Goal: Task Accomplishment & Management: Use online tool/utility

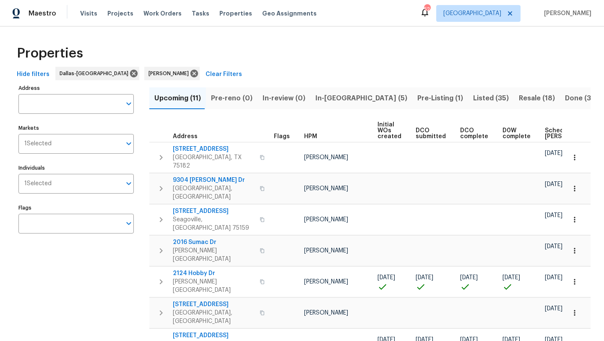
click at [323, 99] on span "In-reno (5)" at bounding box center [361, 98] width 92 height 12
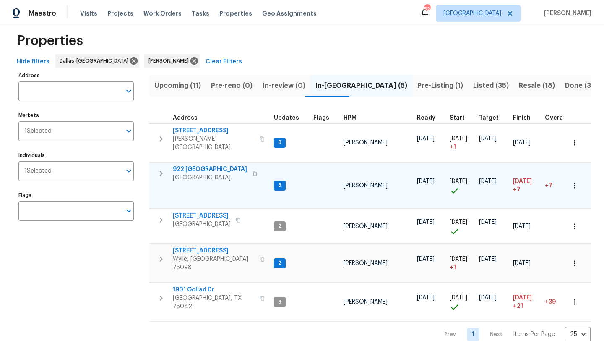
scroll to position [15, 0]
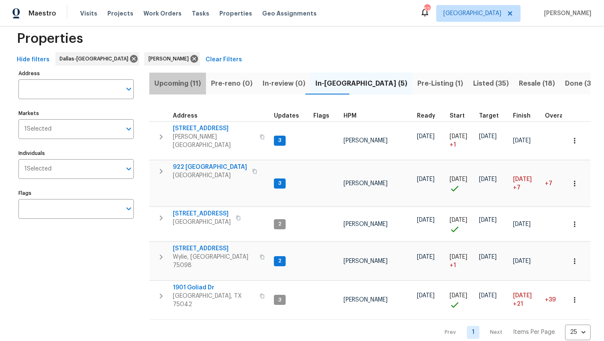
click at [179, 84] on span "Upcoming (11)" at bounding box center [177, 84] width 47 height 12
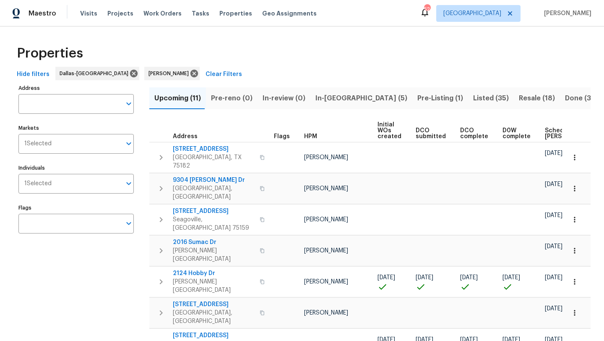
click at [545, 130] on span "Scheduled COE" at bounding box center [568, 134] width 47 height 12
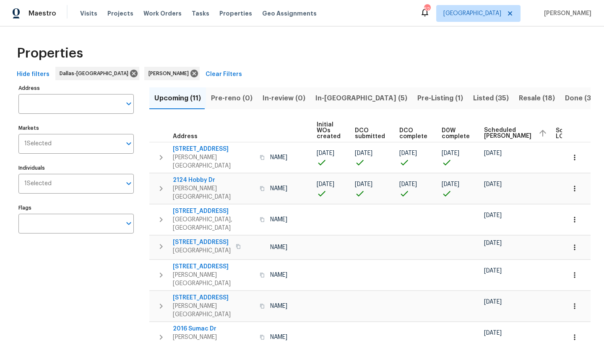
scroll to position [0, 102]
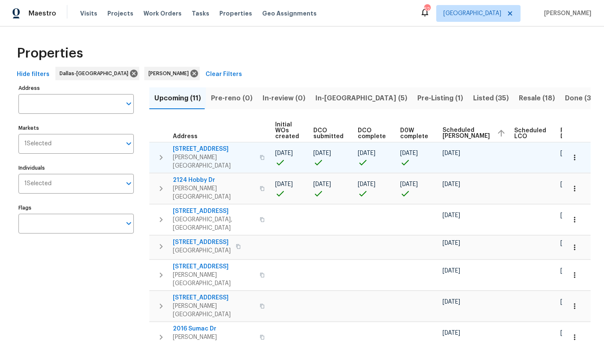
click at [578, 153] on icon "button" at bounding box center [575, 157] width 8 height 8
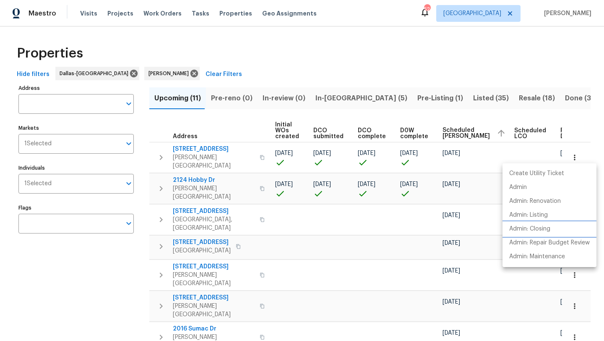
click at [535, 227] on p "Admin: Closing" at bounding box center [529, 228] width 41 height 9
click at [133, 260] on div at bounding box center [302, 170] width 604 height 341
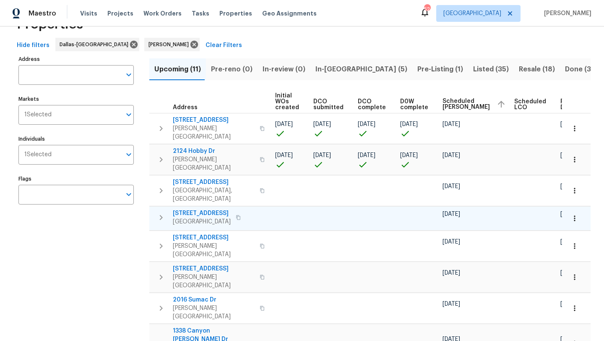
scroll to position [0, 0]
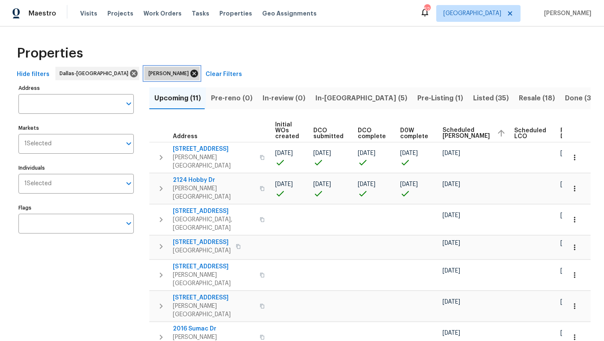
click at [190, 73] on icon at bounding box center [194, 73] width 9 height 9
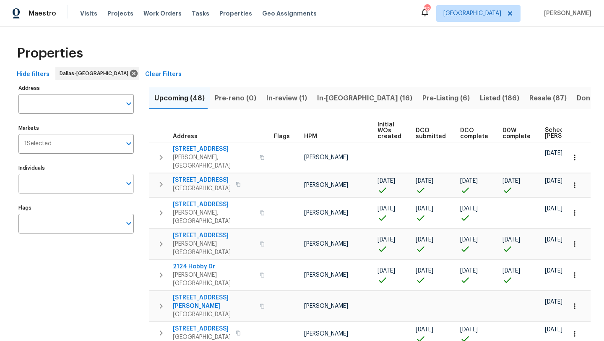
click at [73, 187] on input "Individuals" at bounding box center [69, 184] width 103 height 20
type input "alicia"
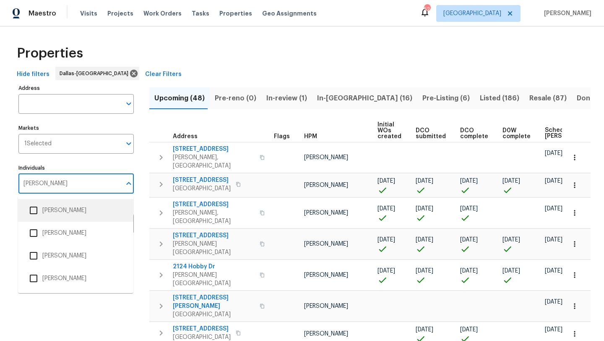
click at [74, 211] on li "Alicia Anices" at bounding box center [76, 210] width 102 height 18
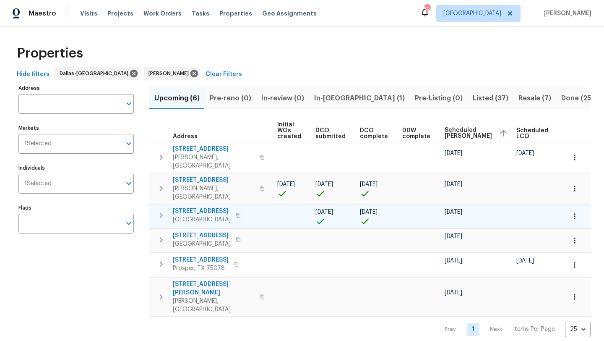
scroll to position [0, 103]
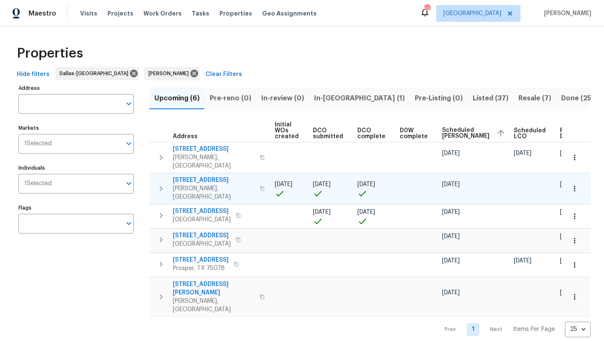
click at [574, 185] on icon "button" at bounding box center [574, 187] width 1 height 5
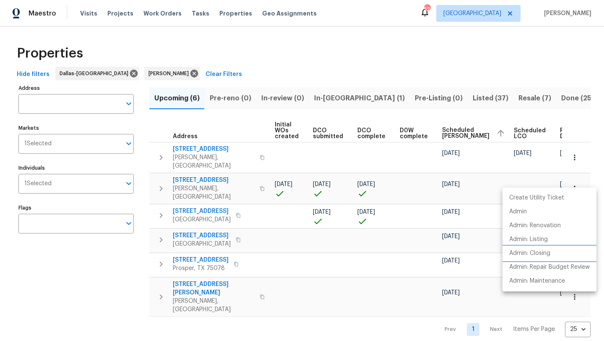
click at [545, 252] on p "Admin: Closing" at bounding box center [529, 253] width 41 height 9
click at [210, 170] on div at bounding box center [302, 170] width 604 height 341
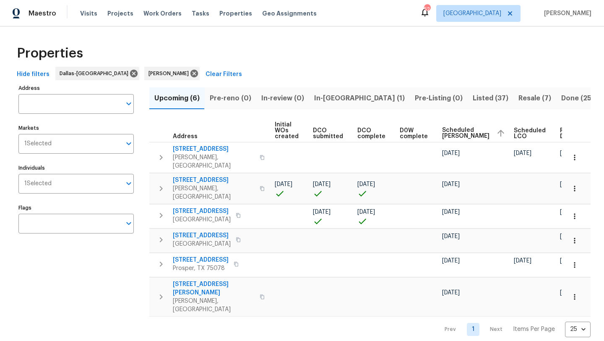
click at [210, 176] on span "8801 Falcon Crest Dr" at bounding box center [214, 180] width 82 height 8
click at [190, 72] on icon at bounding box center [194, 73] width 9 height 9
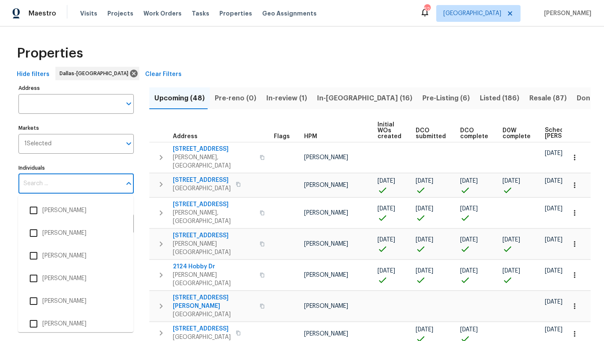
click at [92, 180] on input "Individuals" at bounding box center [69, 184] width 103 height 20
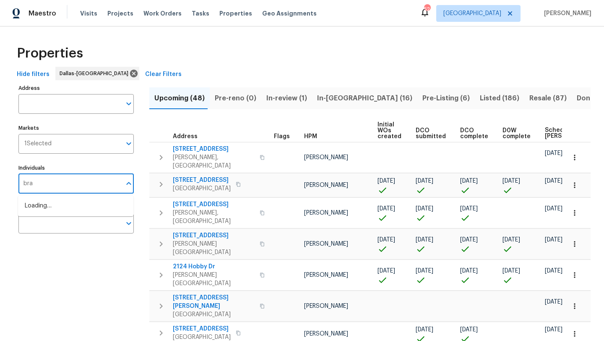
type input "brad"
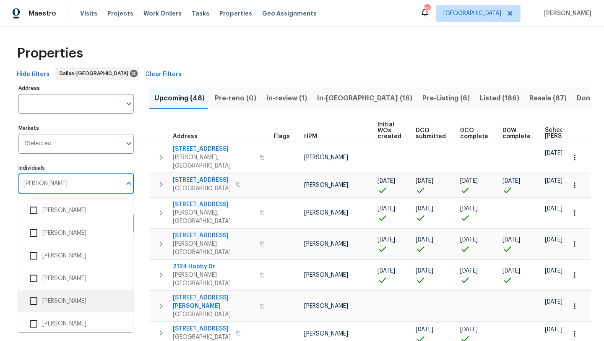
click at [62, 303] on li "[PERSON_NAME]" at bounding box center [76, 301] width 102 height 18
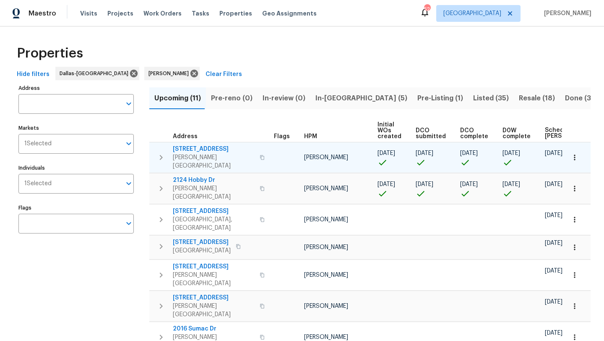
click at [197, 149] on span "2916 Montrose Trl" at bounding box center [214, 149] width 82 height 8
click at [576, 159] on button "button" at bounding box center [574, 157] width 18 height 18
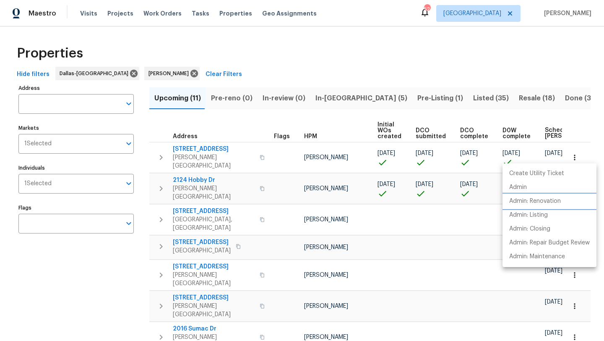
click at [556, 201] on p "Admin: Renovation" at bounding box center [535, 201] width 52 height 9
click at [130, 253] on div at bounding box center [302, 170] width 604 height 341
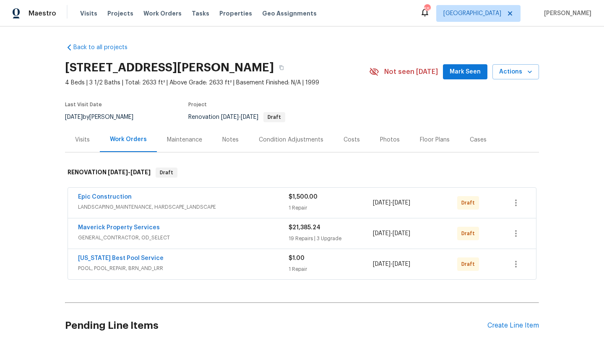
click at [86, 136] on div "Visits" at bounding box center [82, 140] width 15 height 8
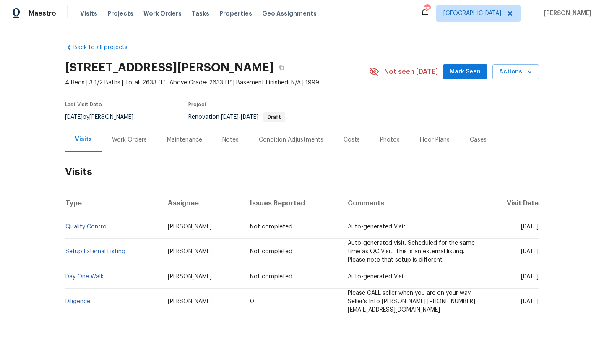
click at [135, 138] on div "Work Orders" at bounding box center [129, 140] width 35 height 8
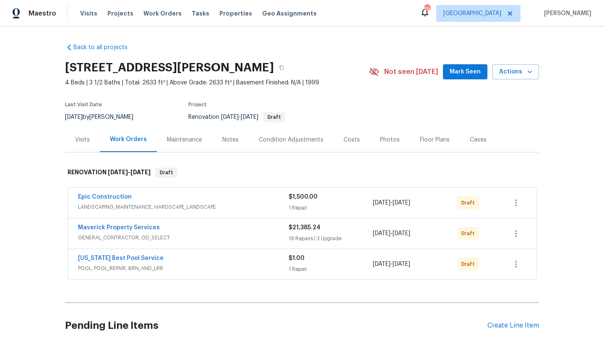
click at [86, 140] on div "Visits" at bounding box center [82, 140] width 15 height 8
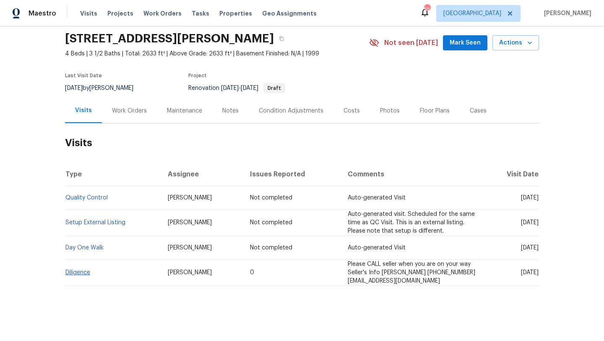
scroll to position [31, 0]
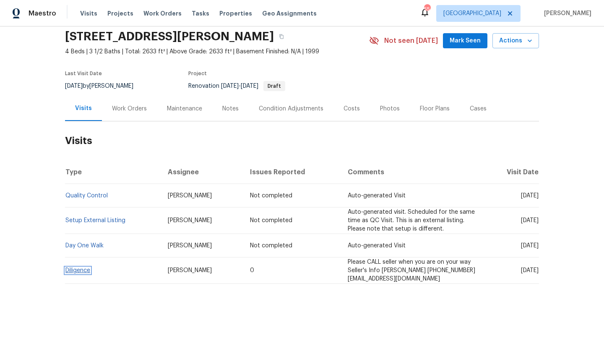
click at [81, 271] on link "Diligence" at bounding box center [77, 270] width 25 height 6
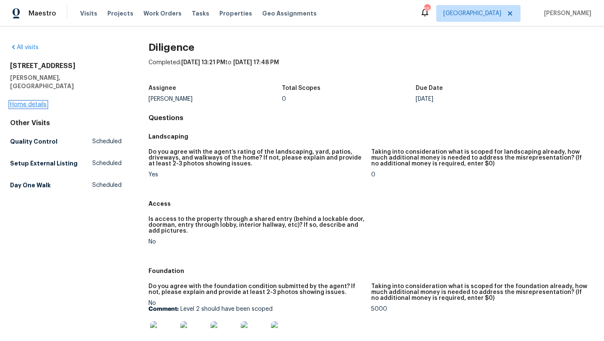
click at [38, 102] on link "Home details" at bounding box center [28, 105] width 36 height 6
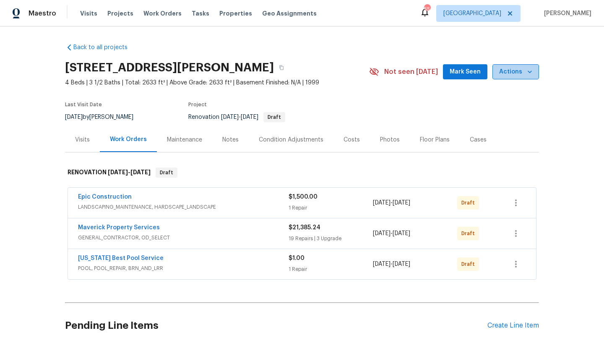
click at [528, 71] on icon "button" at bounding box center [530, 71] width 4 height 3
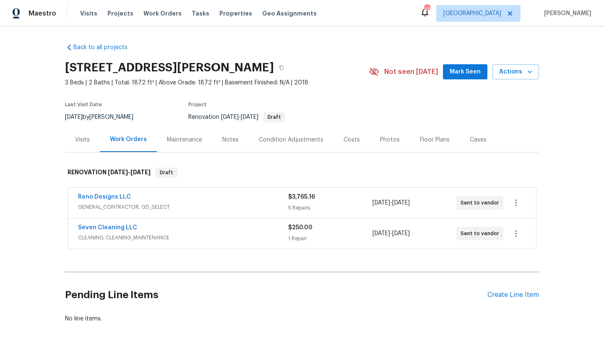
click at [474, 72] on span "Mark Seen" at bounding box center [465, 72] width 31 height 10
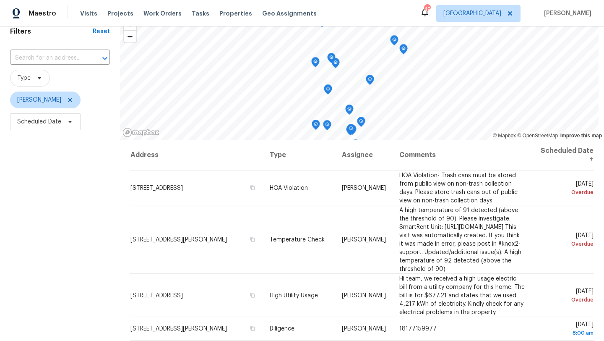
scroll to position [42, 0]
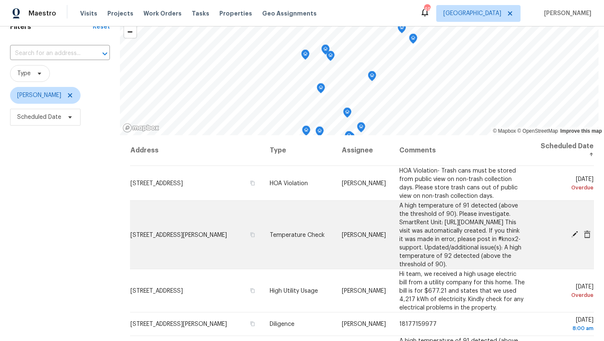
click at [162, 237] on span "[STREET_ADDRESS][PERSON_NAME]" at bounding box center [178, 235] width 96 height 6
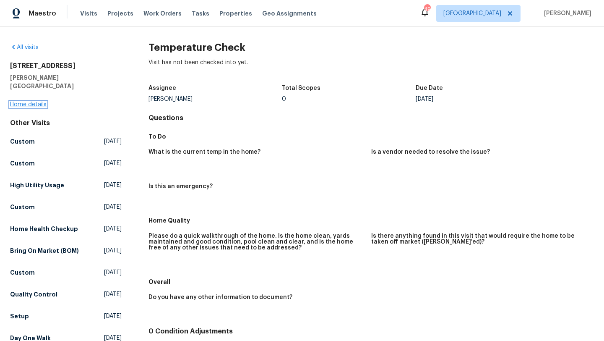
click at [37, 102] on link "Home details" at bounding box center [28, 105] width 36 height 6
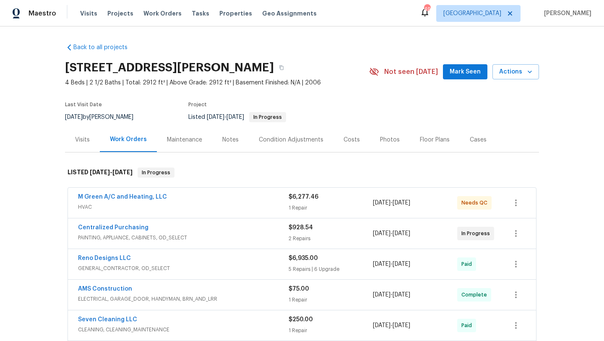
click at [238, 197] on div "M Green A/C and Heating, LLC" at bounding box center [183, 198] width 211 height 10
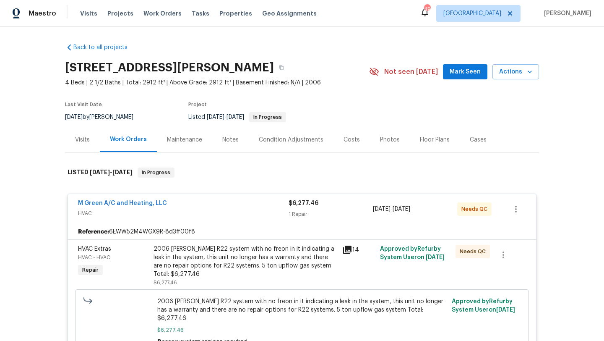
click at [243, 261] on div "2006 Goodman R22 system with no freon in it indicating a leak in the system, th…" at bounding box center [246, 262] width 184 height 34
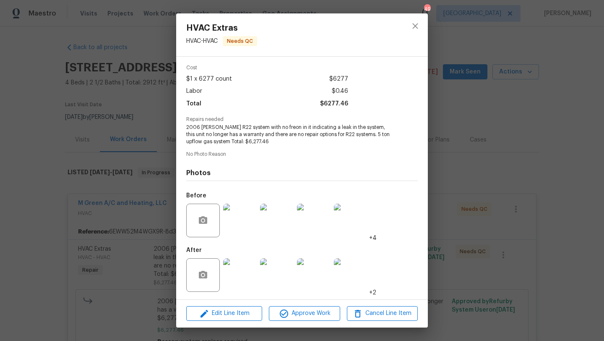
scroll to position [32, 0]
click at [243, 266] on img at bounding box center [240, 274] width 34 height 34
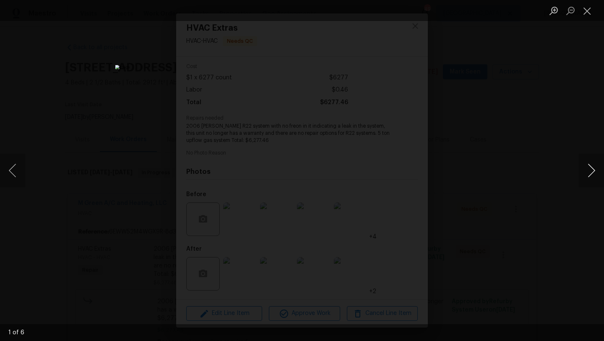
click at [594, 168] on button "Next image" at bounding box center [591, 171] width 25 height 34
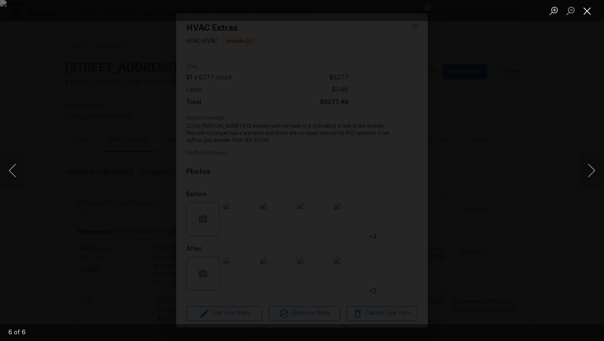
click at [589, 11] on button "Close lightbox" at bounding box center [587, 10] width 17 height 15
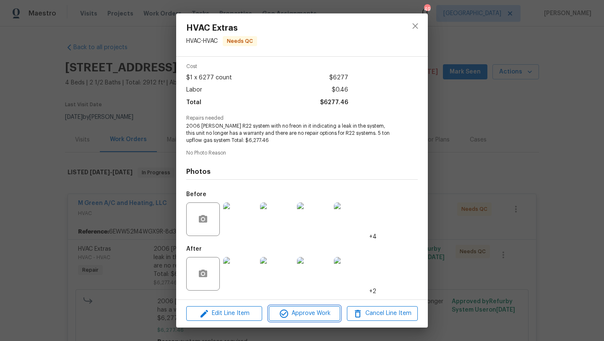
click at [302, 313] on span "Approve Work" at bounding box center [304, 313] width 66 height 10
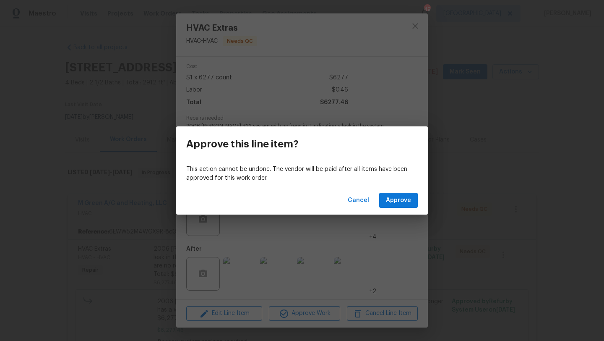
click at [396, 190] on div "Cancel Approve" at bounding box center [302, 200] width 252 height 29
click at [396, 198] on span "Approve" at bounding box center [398, 200] width 25 height 10
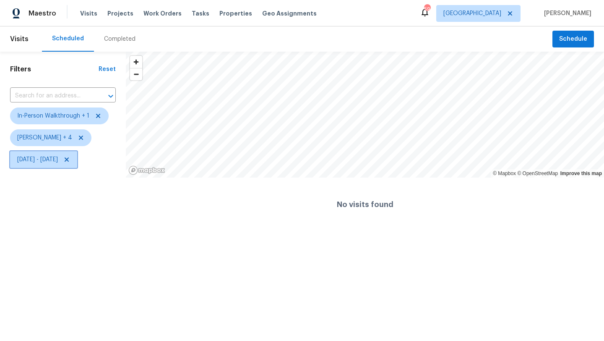
click at [58, 161] on span "[DATE] - [DATE]" at bounding box center [37, 159] width 41 height 8
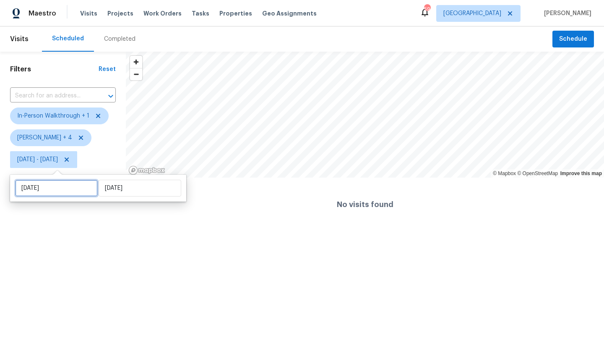
click at [68, 183] on input "[DATE]" at bounding box center [56, 188] width 83 height 17
select select "7"
select select "2025"
select select "8"
select select "2025"
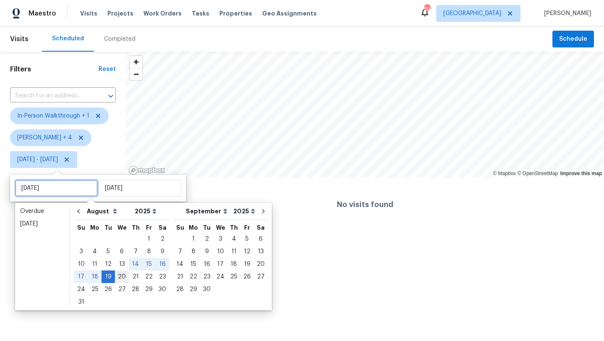
type input "[DATE]"
click at [120, 276] on div "20" at bounding box center [122, 277] width 14 height 12
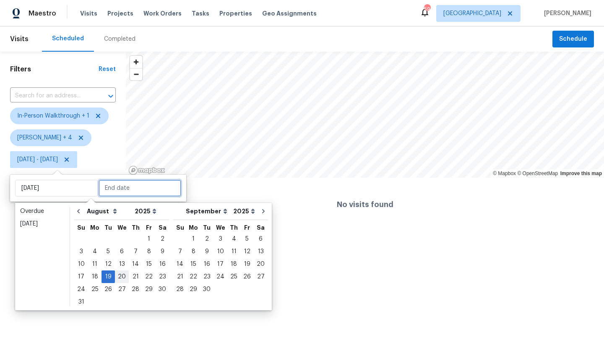
type input "Wed, Aug 20"
type input "Tue, Aug 19"
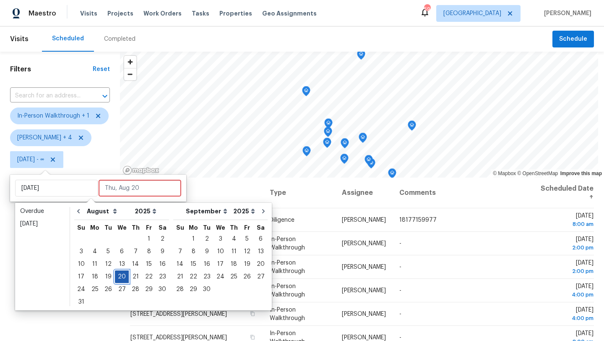
click at [120, 276] on div "20" at bounding box center [122, 277] width 14 height 12
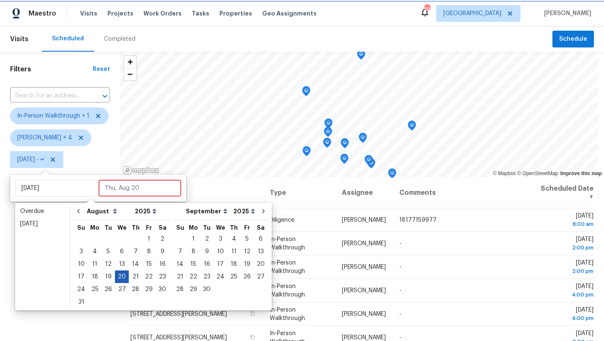
type input "Wed, Aug 20"
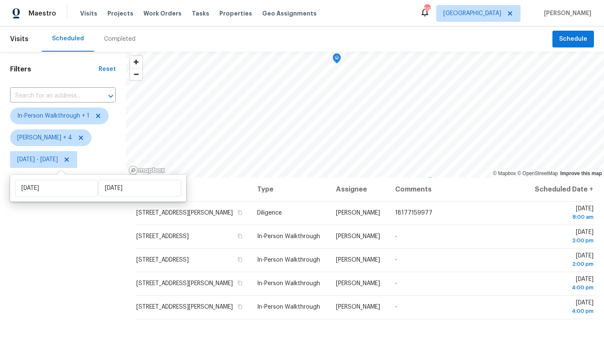
click at [109, 279] on div "Filters Reset ​ In-Person Walkthrough + 1 Alicia Anices + 4 Wed, Aug 20 - Wed, …" at bounding box center [63, 251] width 126 height 399
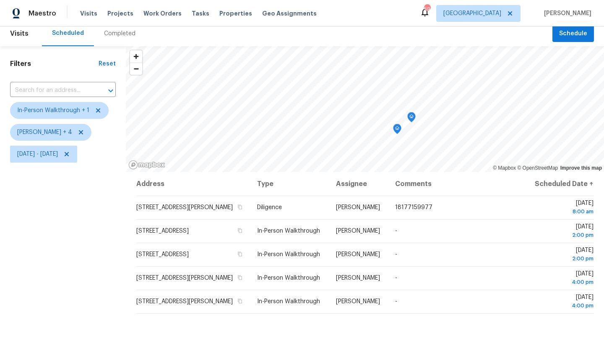
scroll to position [6, 0]
click at [58, 154] on span "Wed, Aug 20 - Wed, Aug 20" at bounding box center [37, 153] width 41 height 8
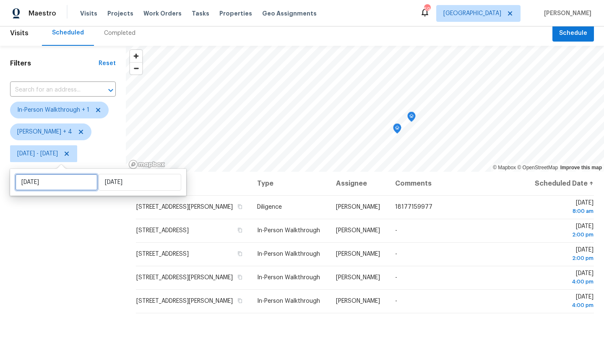
select select "7"
select select "2025"
select select "8"
select select "2025"
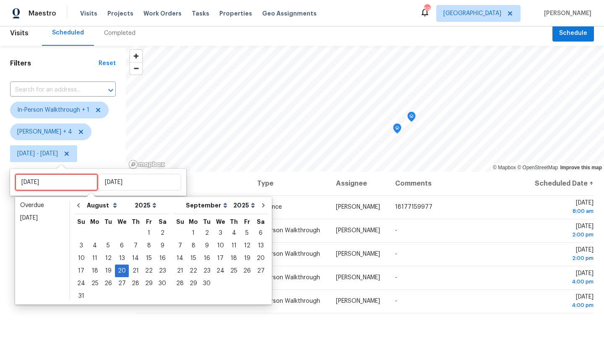
click at [67, 174] on input "Wed, Aug 20" at bounding box center [56, 182] width 83 height 17
type input "Thu, Aug 21"
click at [134, 268] on div "21" at bounding box center [135, 271] width 13 height 12
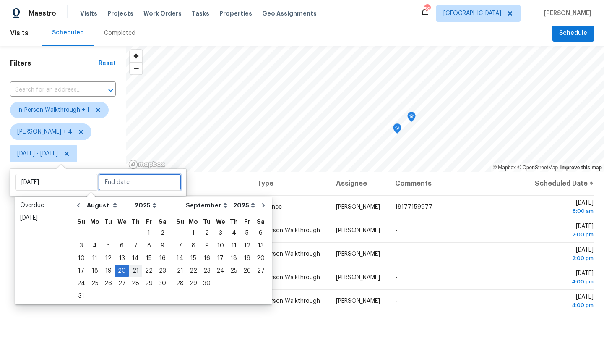
type input "Thu, Aug 21"
type input "Wed, Aug 20"
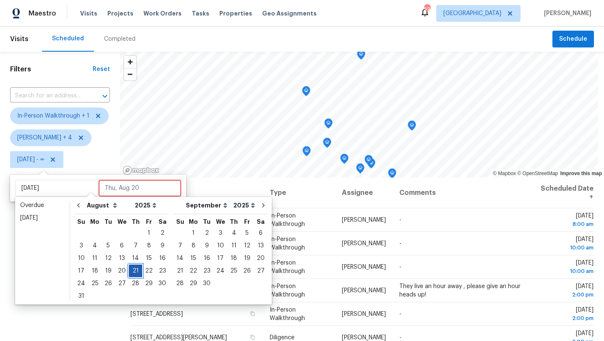
click at [134, 268] on div "21" at bounding box center [135, 271] width 13 height 12
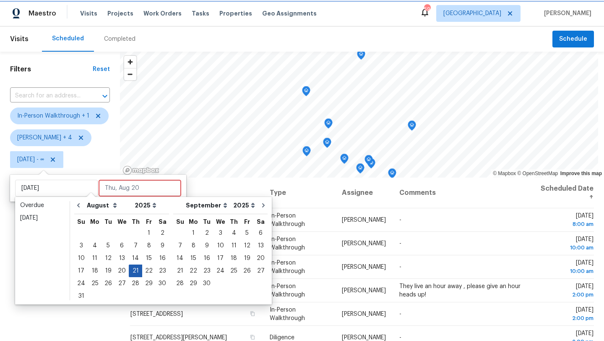
type input "Thu, Aug 21"
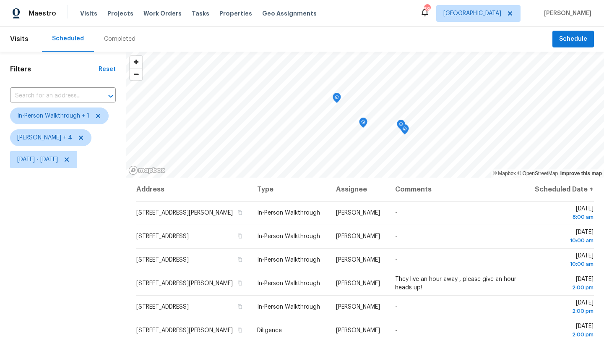
click at [117, 268] on div "Filters Reset ​ In-Person Walkthrough + 1 Alicia Anices + 4 Thu, Aug 21 - Thu, …" at bounding box center [63, 251] width 126 height 399
click at [58, 160] on span "Thu, Aug 21 - Thu, Aug 21" at bounding box center [37, 159] width 41 height 8
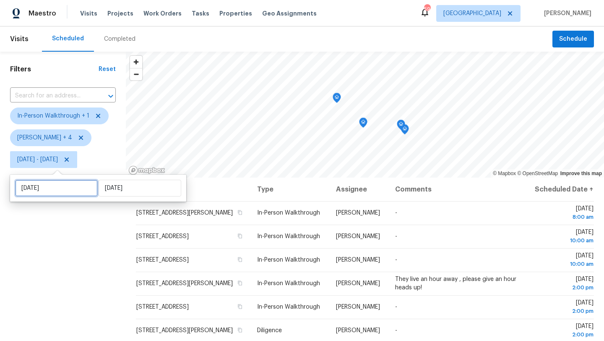
select select "7"
select select "2025"
select select "8"
select select "2025"
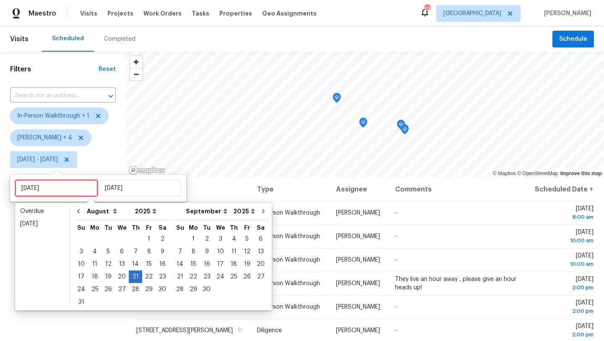
click at [66, 186] on input "Thu, Aug 21" at bounding box center [56, 188] width 83 height 17
type input "Fri, Aug 22"
click at [144, 277] on div "22" at bounding box center [148, 277] width 13 height 12
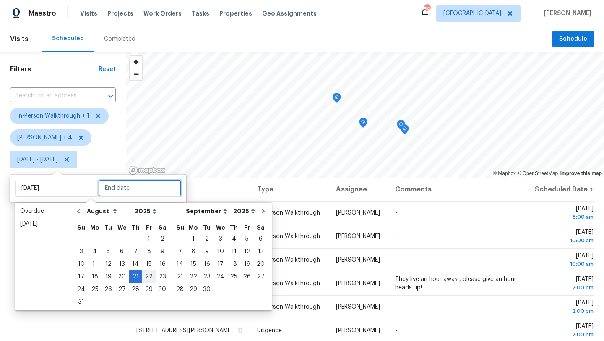
type input "Fri, Aug 22"
type input "Thu, Aug 21"
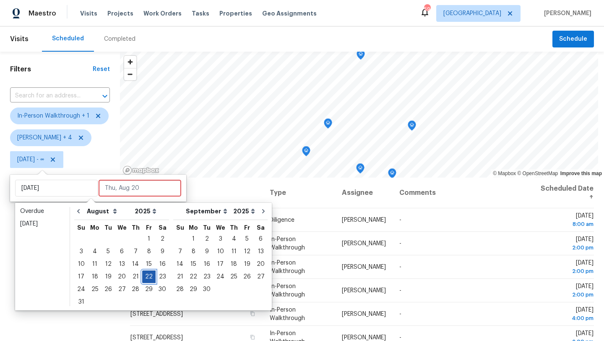
click at [144, 277] on div "22" at bounding box center [148, 277] width 13 height 12
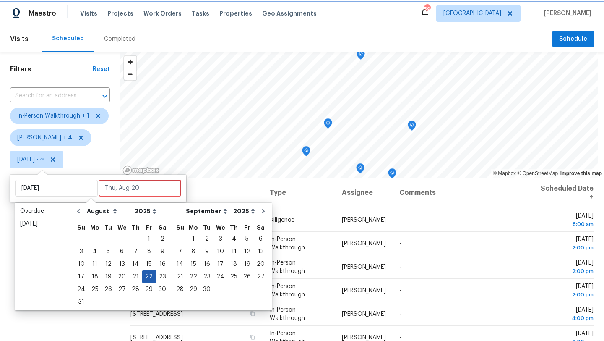
type input "Fri, Aug 22"
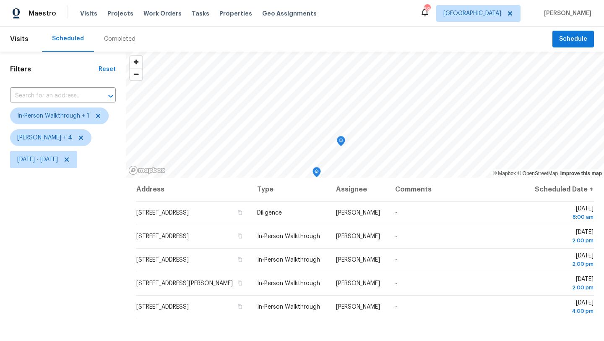
click at [107, 274] on div "Filters Reset ​ In-Person Walkthrough + 1 Alicia Anices + 4 Fri, Aug 22 - Fri, …" at bounding box center [63, 251] width 126 height 399
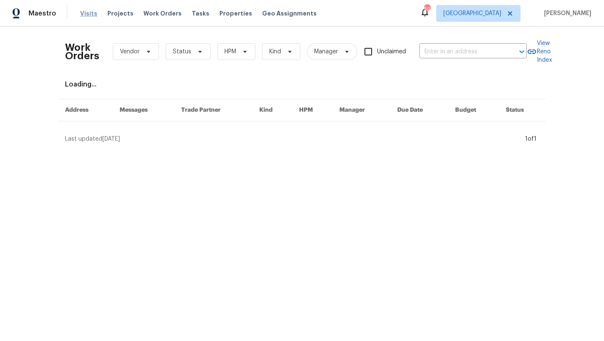
click at [89, 14] on span "Visits" at bounding box center [88, 13] width 17 height 8
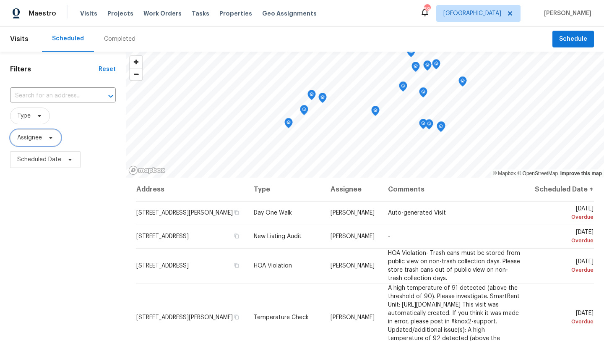
click at [44, 138] on span "Assignee" at bounding box center [35, 137] width 51 height 17
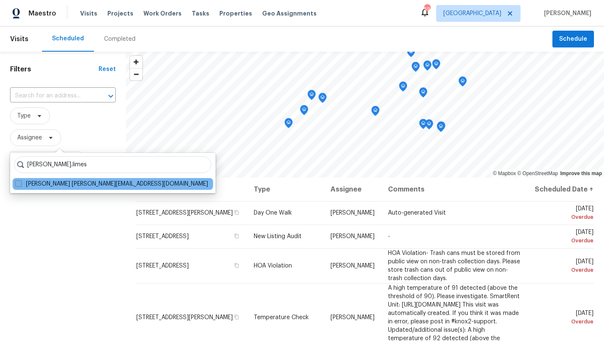
type input "brad.limes"
click at [81, 183] on label "Brad Limes brad.limes@opendoor.com" at bounding box center [111, 184] width 193 height 8
click at [21, 183] on input "Brad Limes brad.limes@opendoor.com" at bounding box center [17, 182] width 5 height 5
checkbox input "true"
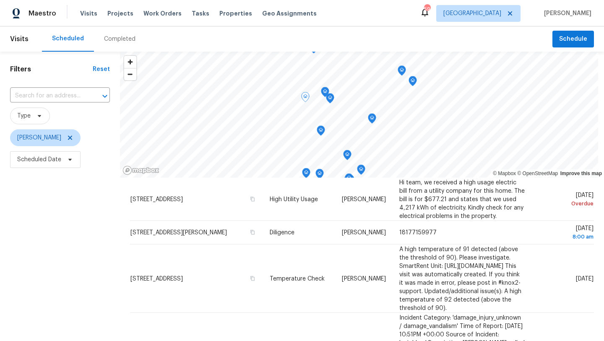
scroll to position [133, 0]
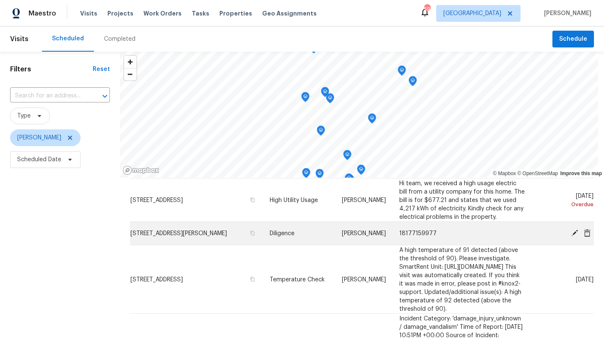
click at [215, 236] on span "414 Creekwood Ct, Forney, TX 75126" at bounding box center [178, 233] width 96 height 6
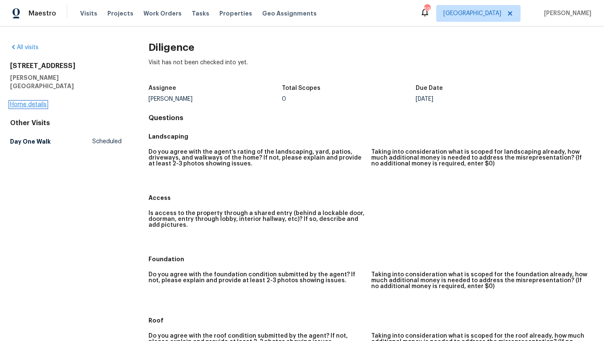
click at [42, 102] on link "Home details" at bounding box center [28, 105] width 36 height 6
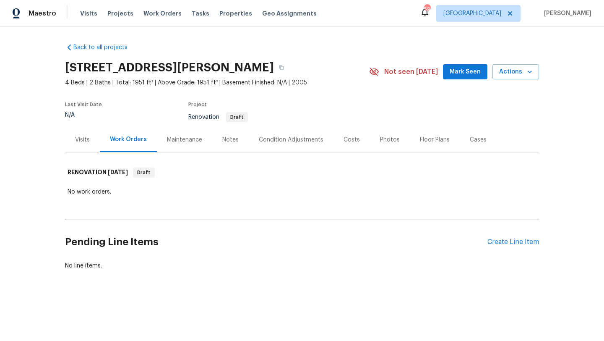
click at [267, 141] on div "Condition Adjustments" at bounding box center [291, 140] width 65 height 8
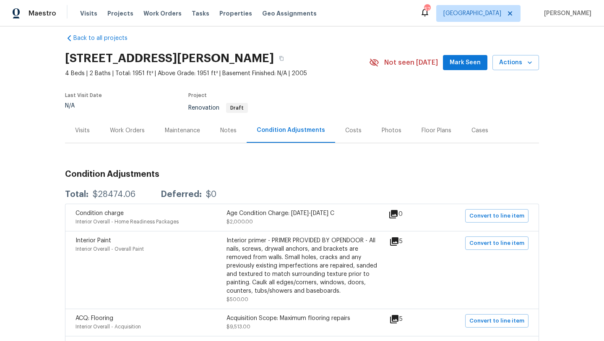
scroll to position [3, 0]
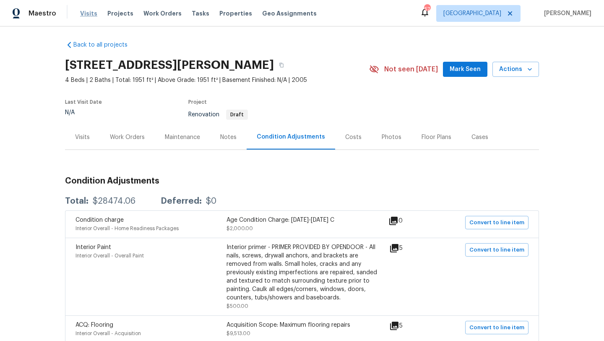
click at [92, 12] on span "Visits" at bounding box center [88, 13] width 17 height 8
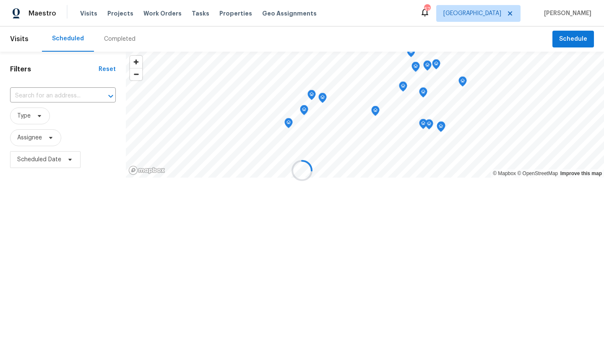
click at [31, 134] on div at bounding box center [302, 170] width 604 height 341
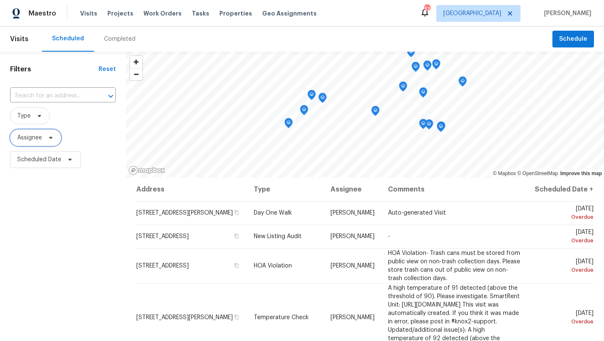
click at [31, 134] on span "Assignee" at bounding box center [29, 137] width 25 height 8
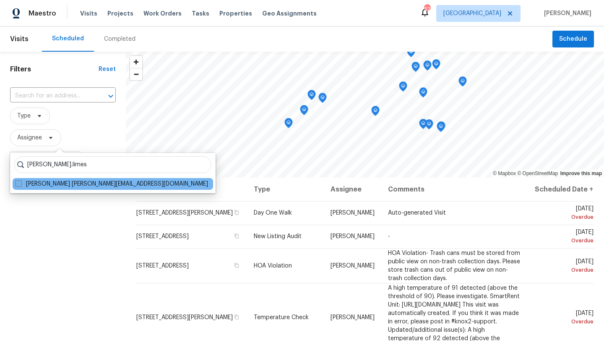
type input "brad.limes"
click at [33, 183] on label "Brad Limes brad.limes@opendoor.com" at bounding box center [111, 184] width 193 height 8
click at [21, 183] on input "Brad Limes brad.limes@opendoor.com" at bounding box center [17, 182] width 5 height 5
checkbox input "true"
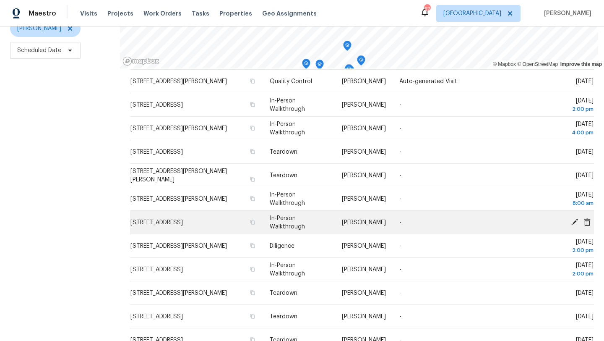
scroll to position [604, 0]
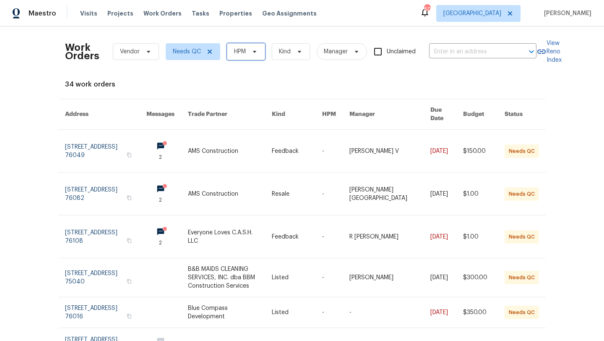
click at [254, 52] on icon at bounding box center [254, 51] width 7 height 7
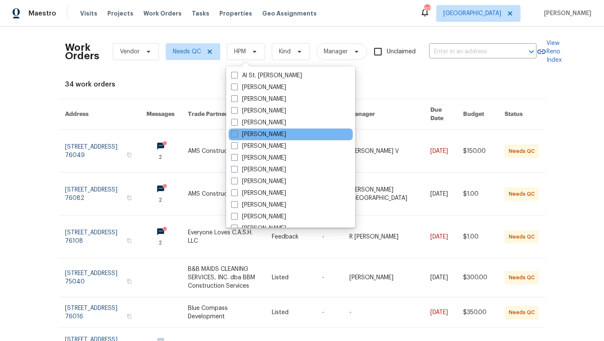
click at [258, 132] on label "[PERSON_NAME]" at bounding box center [258, 134] width 55 height 8
click at [237, 132] on input "[PERSON_NAME]" at bounding box center [233, 132] width 5 height 5
checkbox input "true"
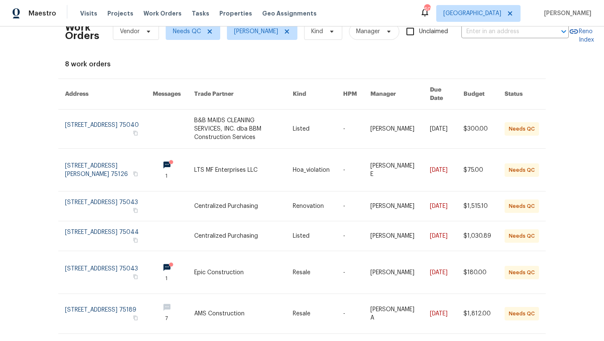
scroll to position [26, 0]
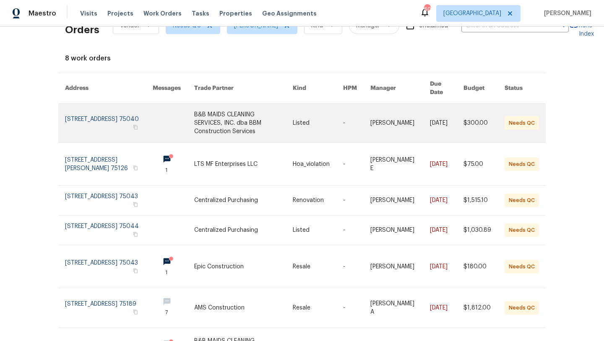
click at [233, 120] on link at bounding box center [243, 123] width 99 height 39
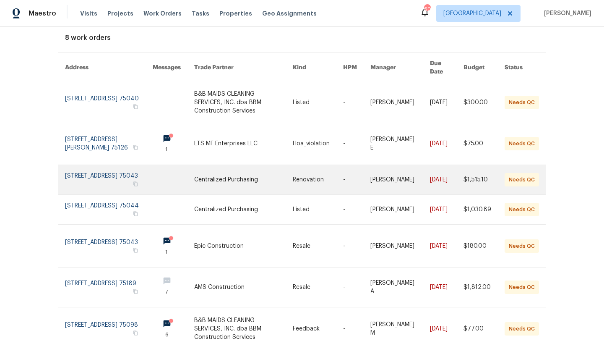
scroll to position [48, 0]
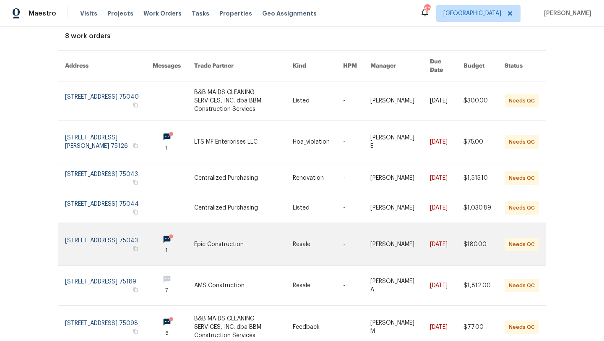
click at [244, 232] on link at bounding box center [243, 244] width 99 height 42
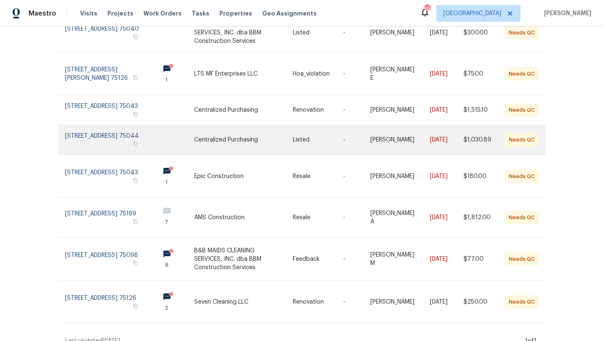
scroll to position [119, 0]
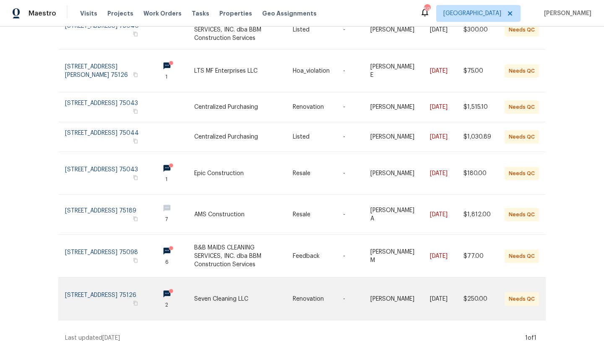
click at [228, 287] on link at bounding box center [243, 298] width 99 height 42
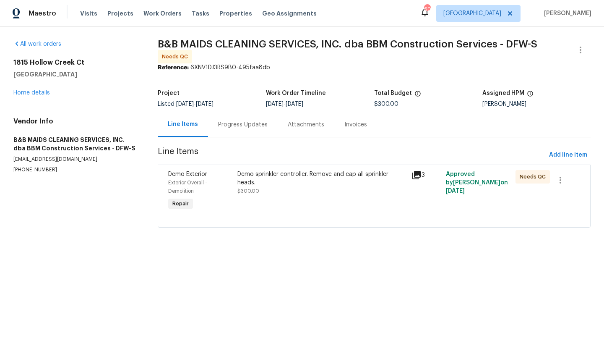
click at [329, 190] on div "Demo sprinkler controller. Remove and cap all sprinkler heads. $300.00" at bounding box center [321, 182] width 169 height 25
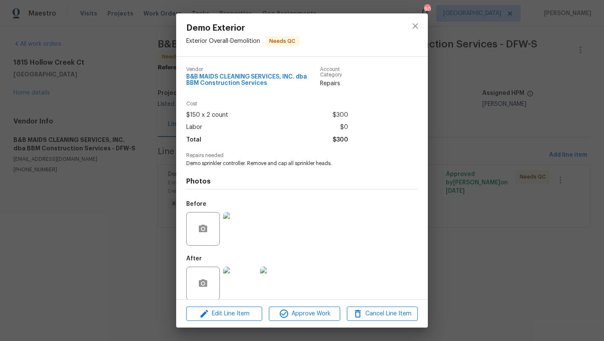
scroll to position [9, 0]
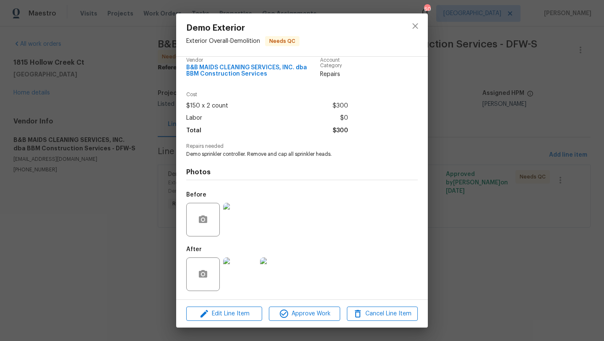
click at [242, 267] on img at bounding box center [240, 274] width 34 height 34
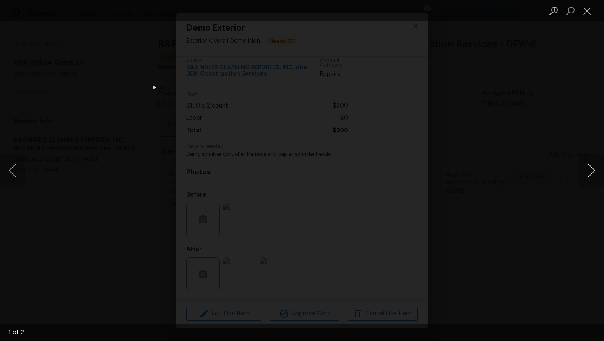
click at [584, 168] on button "Next image" at bounding box center [591, 171] width 25 height 34
click at [586, 12] on button "Close lightbox" at bounding box center [587, 10] width 17 height 15
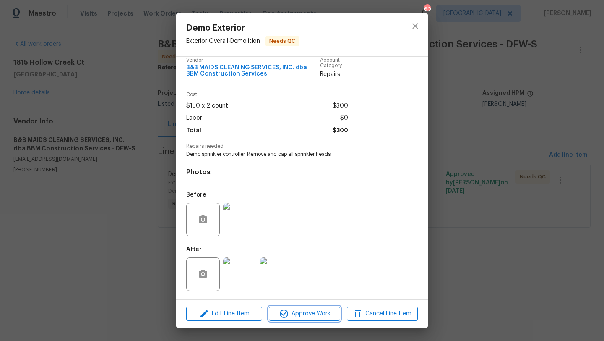
click at [318, 315] on span "Approve Work" at bounding box center [304, 313] width 66 height 10
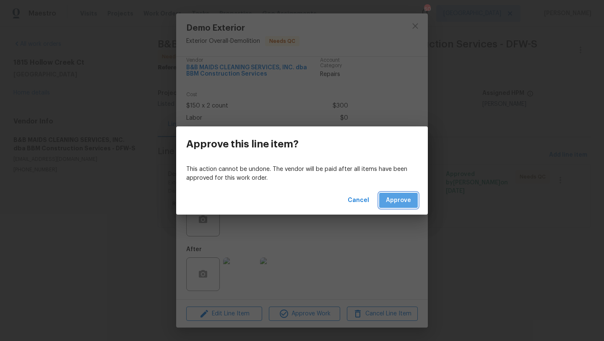
click at [396, 193] on button "Approve" at bounding box center [398, 201] width 39 height 16
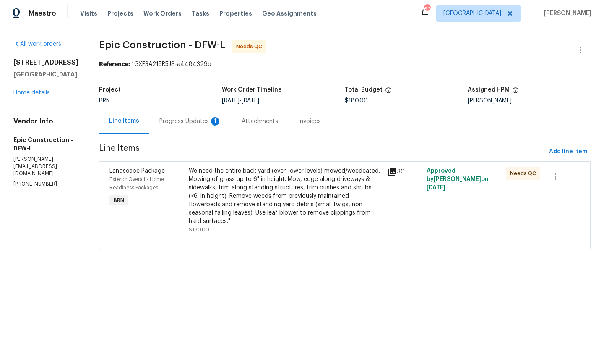
click at [179, 123] on div "Progress Updates 1" at bounding box center [190, 121] width 62 height 8
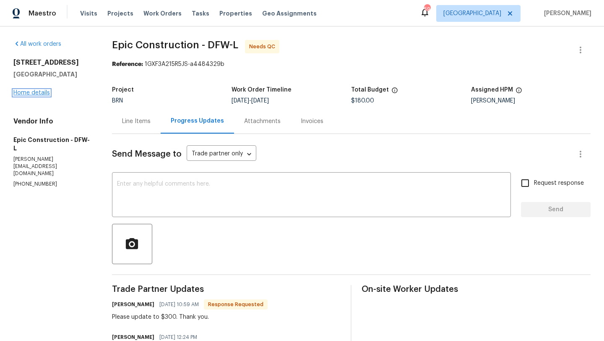
click at [41, 92] on link "Home details" at bounding box center [31, 93] width 36 height 6
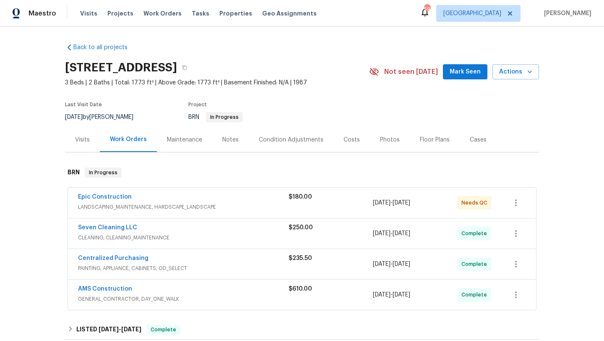
click at [184, 204] on span "LANDSCAPING_MAINTENANCE, HARDSCAPE_LANDSCAPE" at bounding box center [183, 207] width 211 height 8
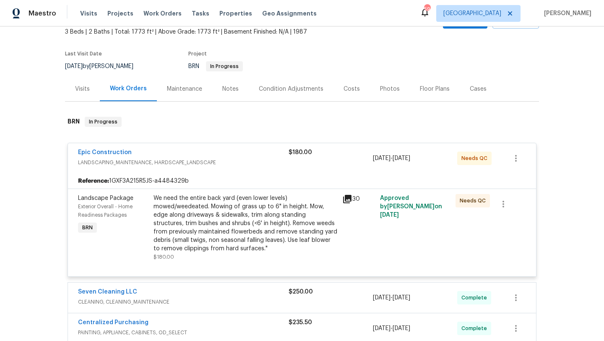
scroll to position [61, 0]
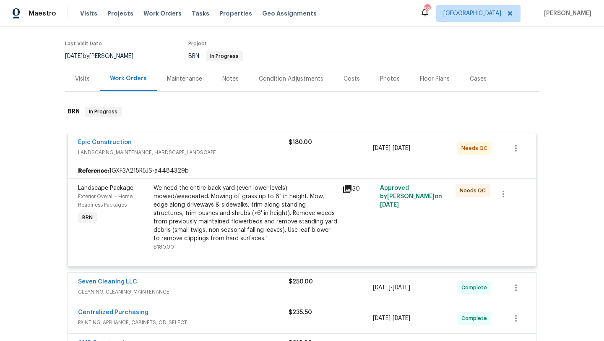
click at [213, 216] on div "We need the entire back yard (even lower levels) mowed/weedeated. Mowing of gra…" at bounding box center [246, 213] width 184 height 59
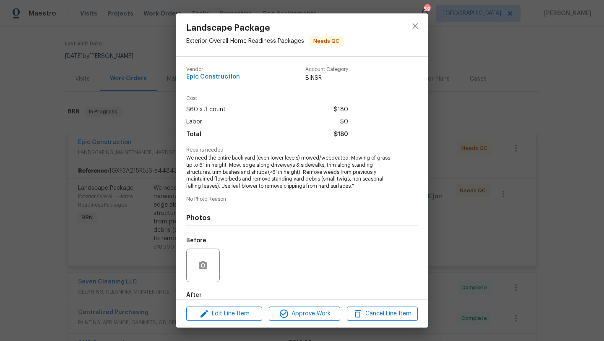
scroll to position [46, 0]
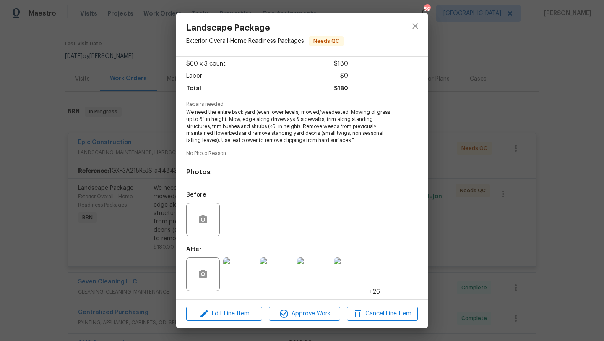
click at [248, 274] on img at bounding box center [240, 274] width 34 height 34
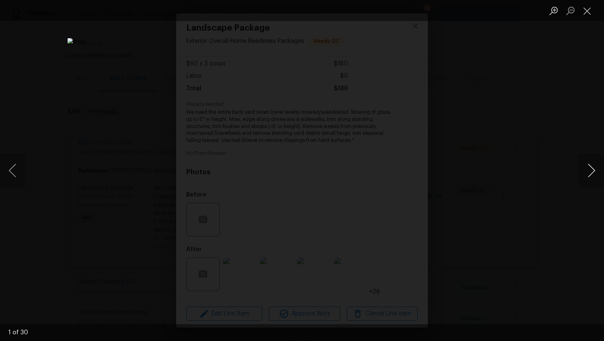
click at [591, 163] on button "Next image" at bounding box center [591, 171] width 25 height 34
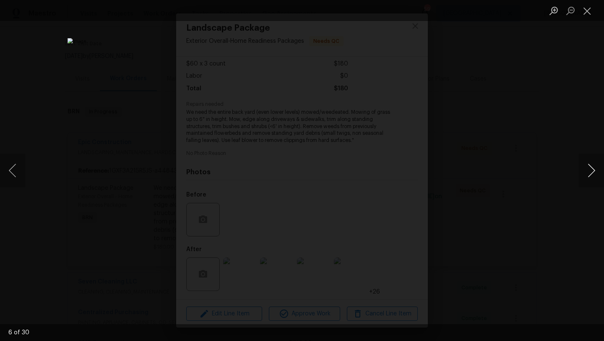
click at [591, 163] on button "Next image" at bounding box center [591, 171] width 25 height 34
click at [9, 169] on button "Previous image" at bounding box center [12, 171] width 25 height 34
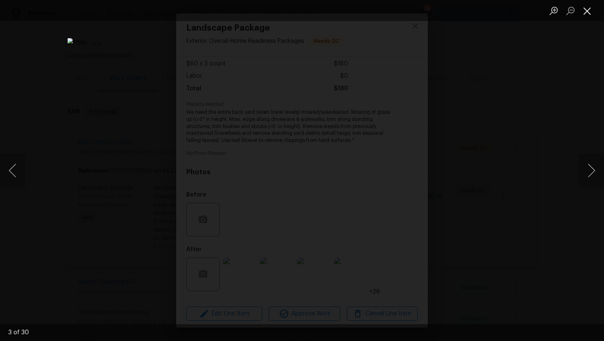
click at [585, 9] on button "Close lightbox" at bounding box center [587, 10] width 17 height 15
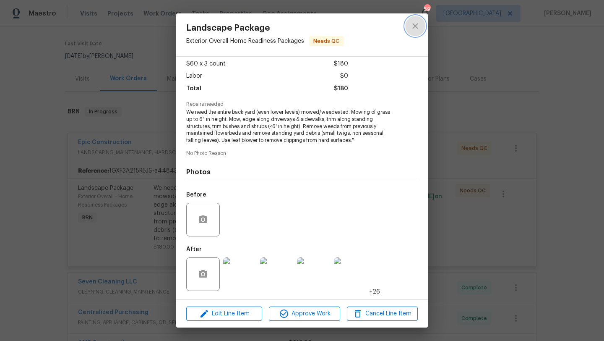
click at [418, 25] on icon "close" at bounding box center [415, 26] width 10 height 10
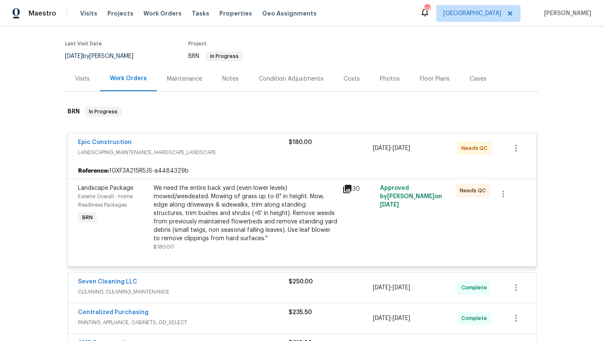
click at [257, 155] on span "LANDSCAPING_MAINTENANCE, HARDSCAPE_LANDSCAPE" at bounding box center [183, 152] width 211 height 8
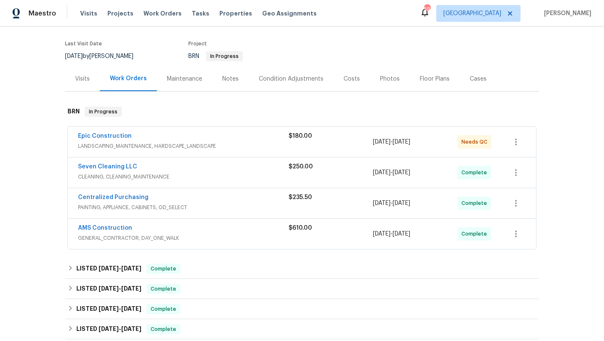
click at [253, 145] on span "LANDSCAPING_MAINTENANCE, HARDSCAPE_LANDSCAPE" at bounding box center [183, 146] width 211 height 8
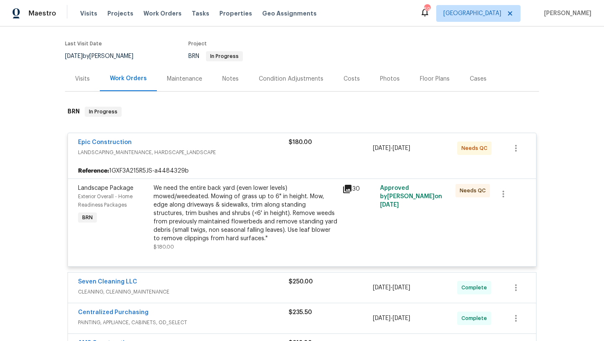
click at [252, 148] on div "Epic Construction" at bounding box center [183, 143] width 211 height 10
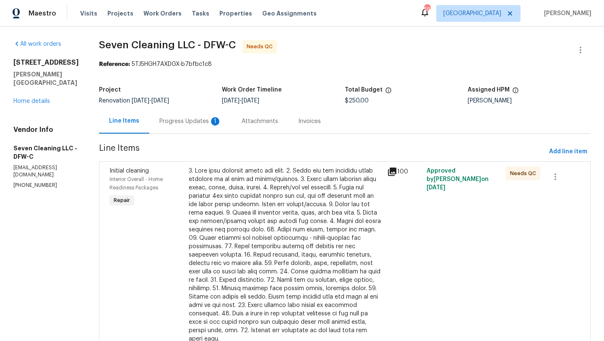
click at [190, 121] on div "Progress Updates 1" at bounding box center [190, 121] width 62 height 8
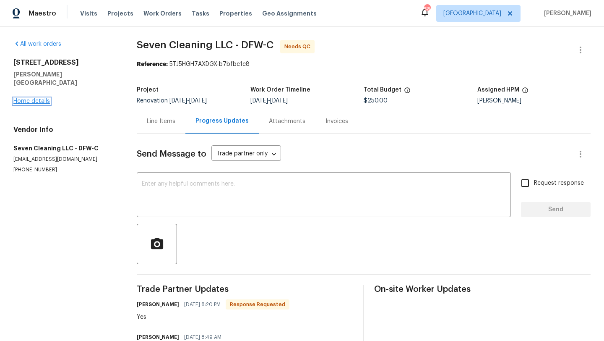
click at [41, 98] on link "Home details" at bounding box center [31, 101] width 36 height 6
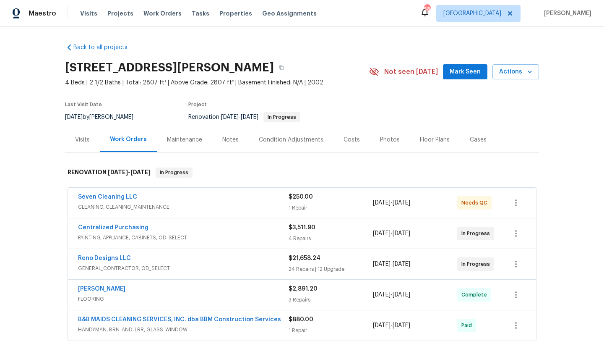
click at [242, 195] on div "Seven Cleaning LLC" at bounding box center [183, 198] width 211 height 10
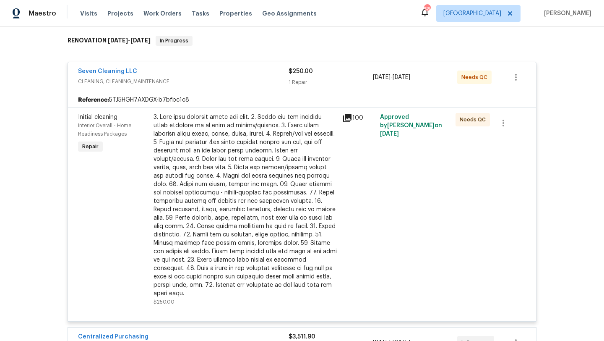
scroll to position [179, 0]
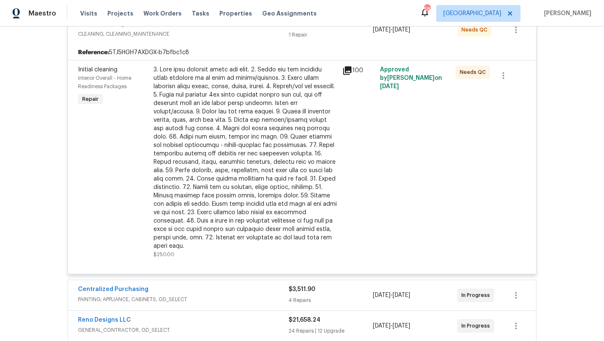
click at [234, 163] on div at bounding box center [246, 157] width 184 height 185
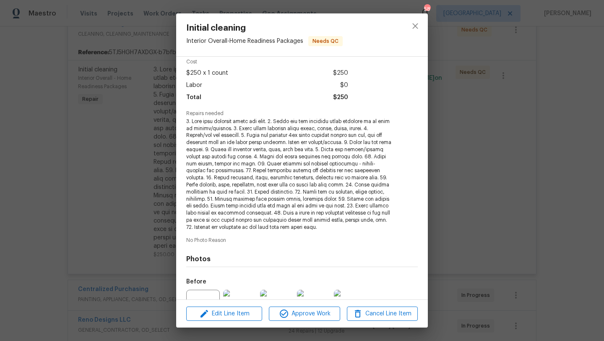
scroll to position [123, 0]
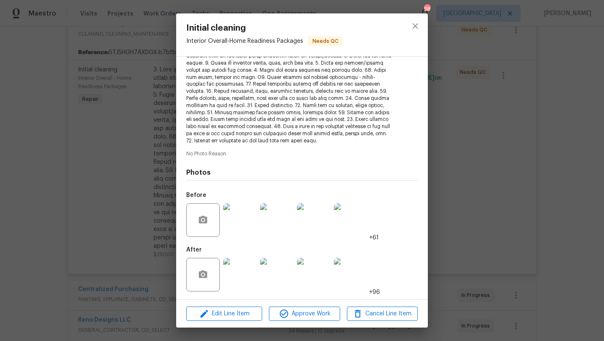
click at [253, 266] on img at bounding box center [240, 275] width 34 height 34
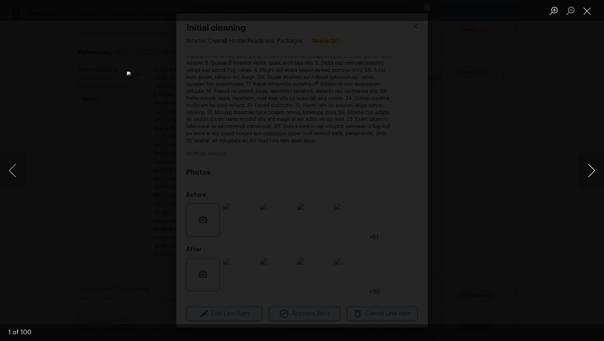
click at [592, 167] on button "Next image" at bounding box center [591, 171] width 25 height 34
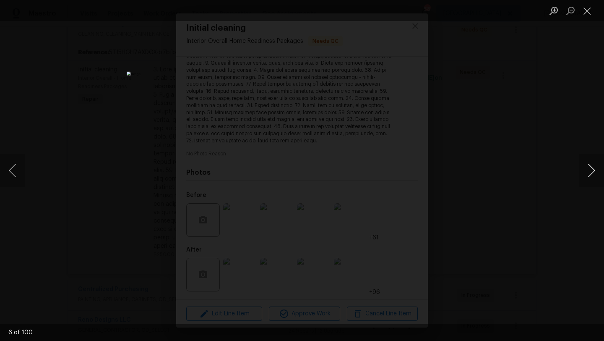
click at [592, 167] on button "Next image" at bounding box center [591, 171] width 25 height 34
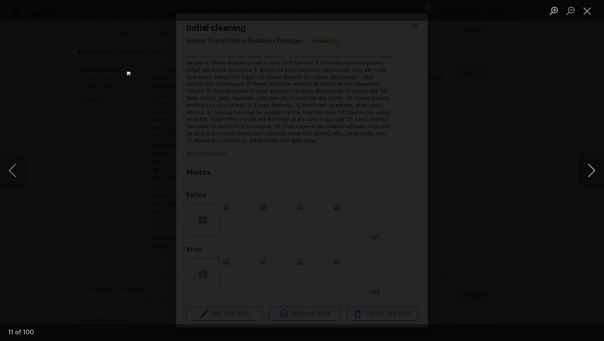
click at [592, 167] on button "Next image" at bounding box center [591, 171] width 25 height 34
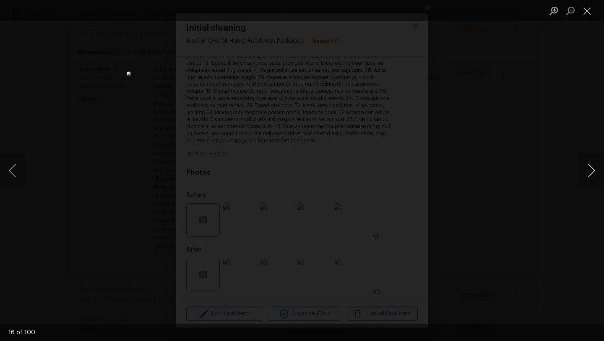
click at [592, 167] on button "Next image" at bounding box center [591, 171] width 25 height 34
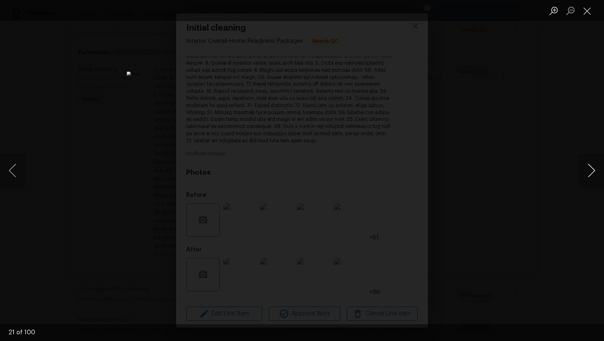
click at [592, 167] on button "Next image" at bounding box center [591, 171] width 25 height 34
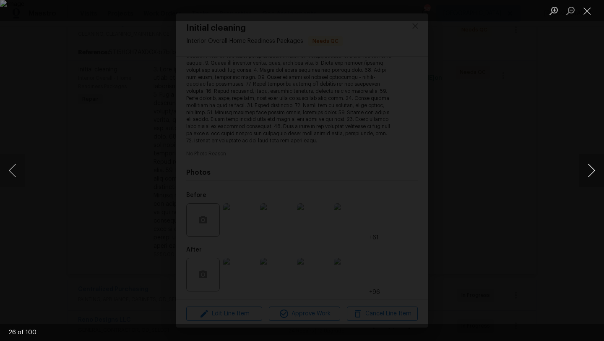
click at [592, 167] on button "Next image" at bounding box center [591, 171] width 25 height 34
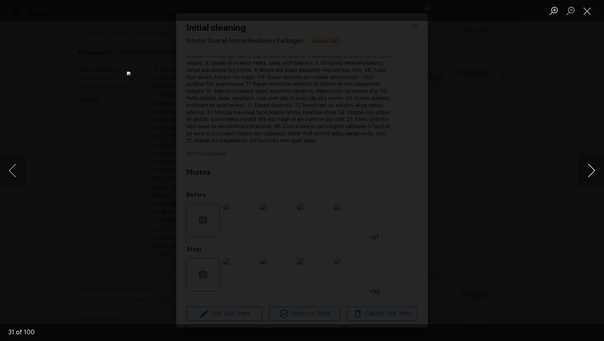
click at [592, 167] on button "Next image" at bounding box center [591, 171] width 25 height 34
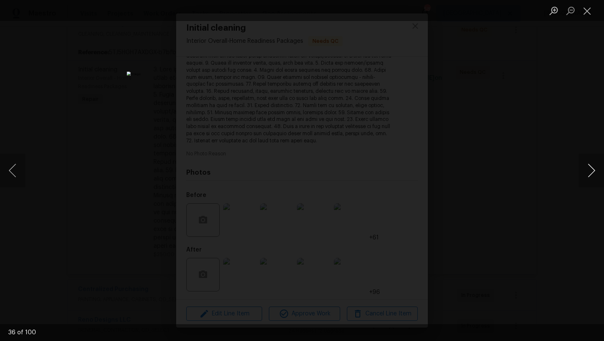
click at [592, 167] on button "Next image" at bounding box center [591, 171] width 25 height 34
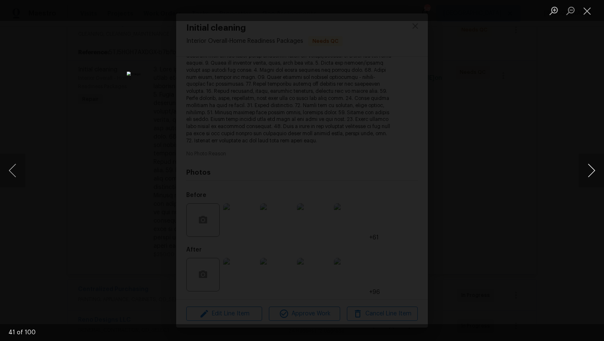
click at [592, 167] on button "Next image" at bounding box center [591, 171] width 25 height 34
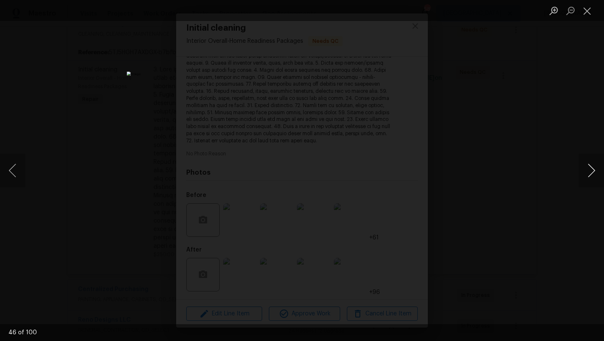
click at [592, 167] on button "Next image" at bounding box center [591, 171] width 25 height 34
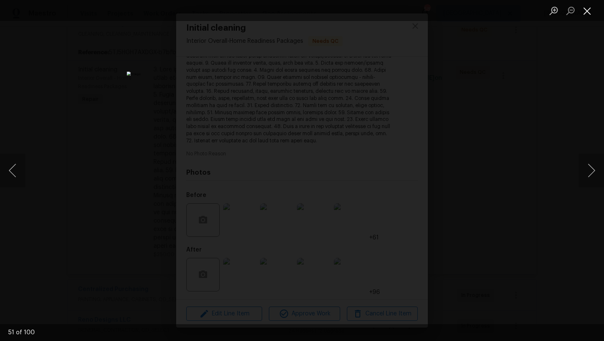
click at [584, 13] on button "Close lightbox" at bounding box center [587, 10] width 17 height 15
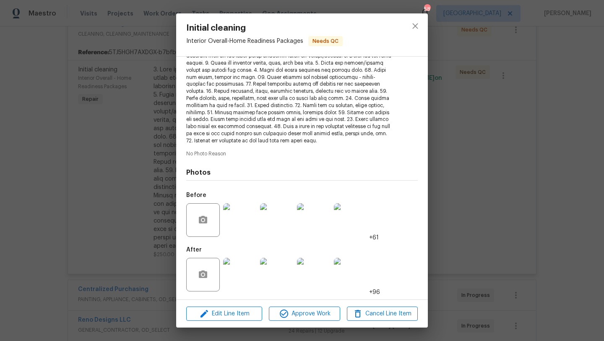
click at [352, 281] on img at bounding box center [351, 275] width 34 height 34
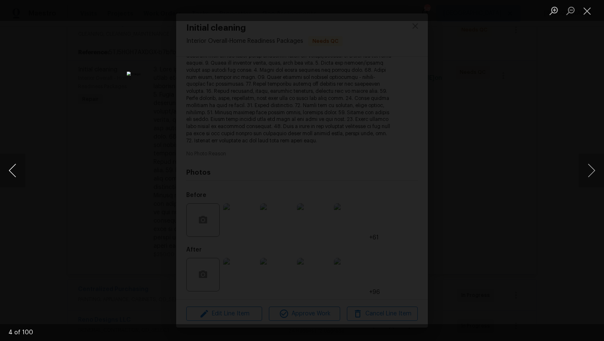
click at [10, 169] on button "Previous image" at bounding box center [12, 171] width 25 height 34
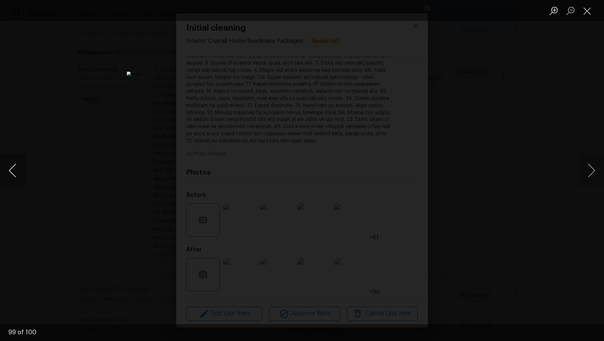
click at [10, 169] on button "Previous image" at bounding box center [12, 171] width 25 height 34
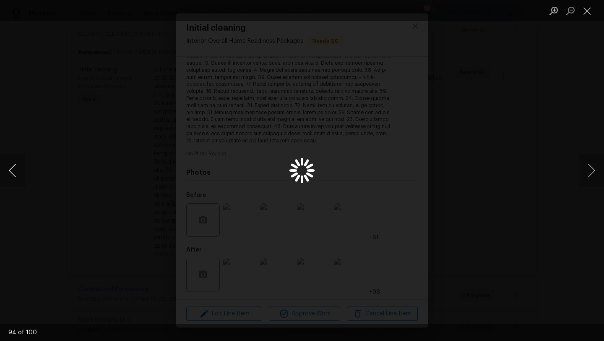
click at [10, 169] on button "Previous image" at bounding box center [12, 171] width 25 height 34
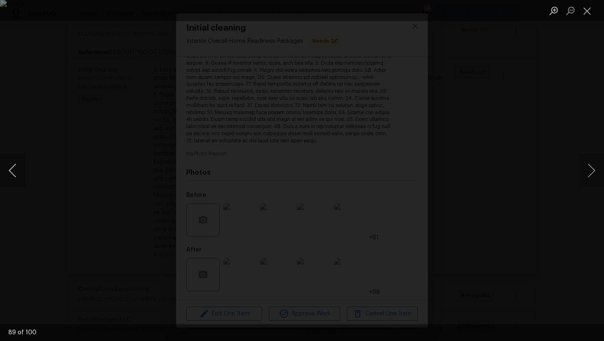
click at [10, 169] on button "Previous image" at bounding box center [12, 171] width 25 height 34
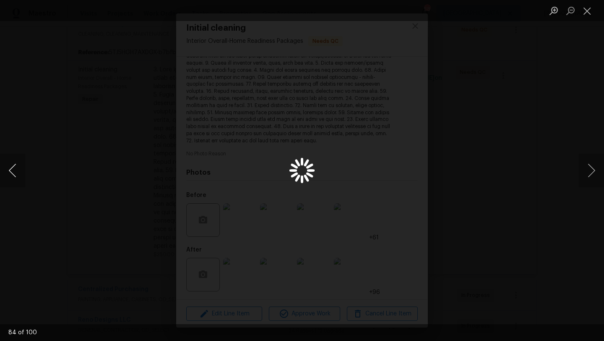
click at [10, 169] on button "Previous image" at bounding box center [12, 171] width 25 height 34
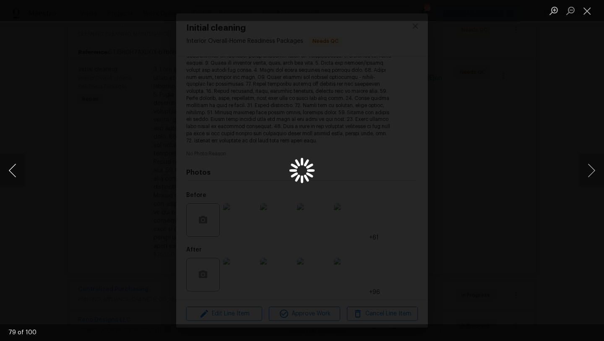
click at [10, 169] on button "Previous image" at bounding box center [12, 171] width 25 height 34
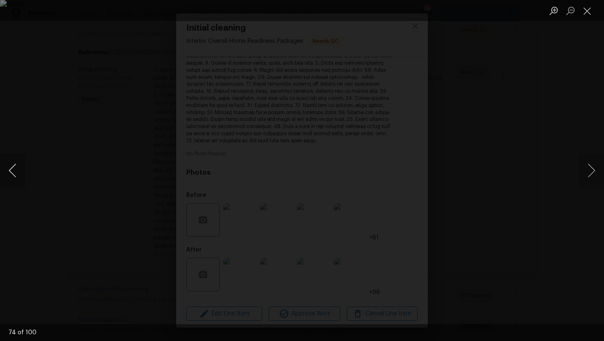
click at [10, 169] on button "Previous image" at bounding box center [12, 171] width 25 height 34
click at [9, 169] on button "Previous image" at bounding box center [12, 171] width 25 height 34
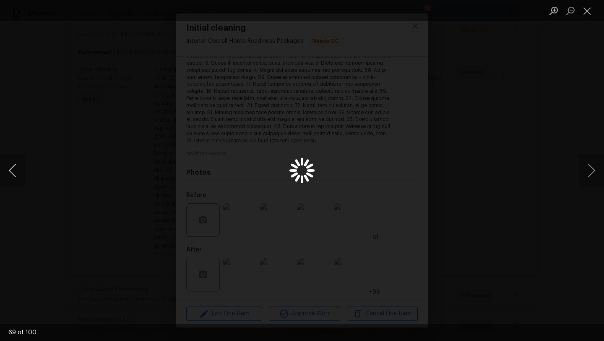
click at [9, 169] on button "Previous image" at bounding box center [12, 171] width 25 height 34
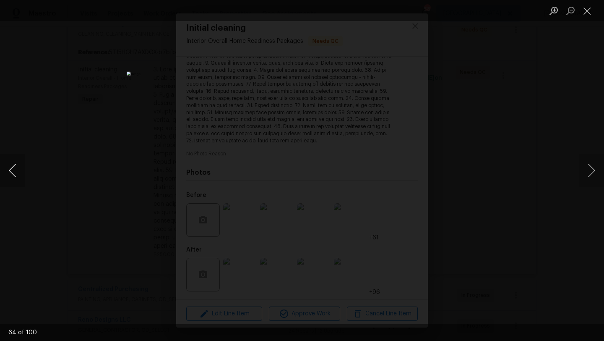
click at [9, 169] on button "Previous image" at bounding box center [12, 171] width 25 height 34
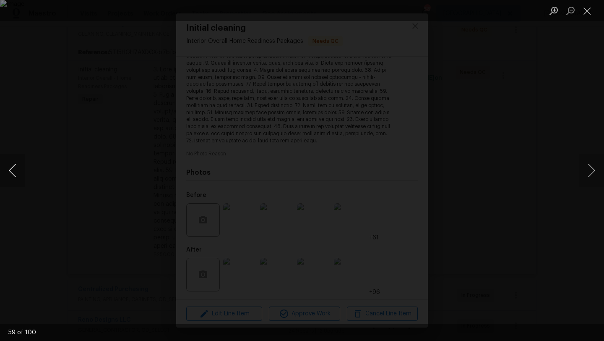
click at [9, 169] on button "Previous image" at bounding box center [12, 171] width 25 height 34
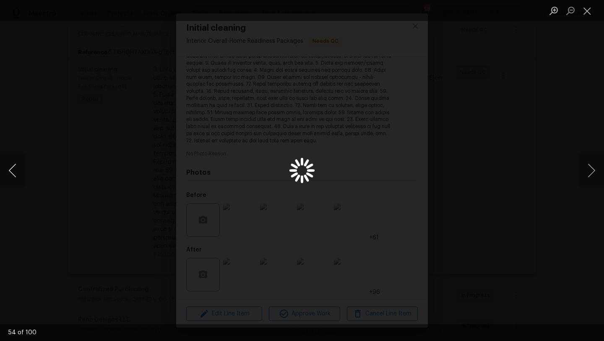
click at [9, 169] on button "Previous image" at bounding box center [12, 171] width 25 height 34
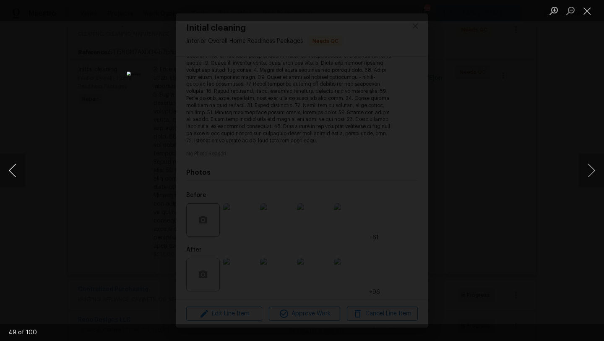
click at [9, 169] on button "Previous image" at bounding box center [12, 171] width 25 height 34
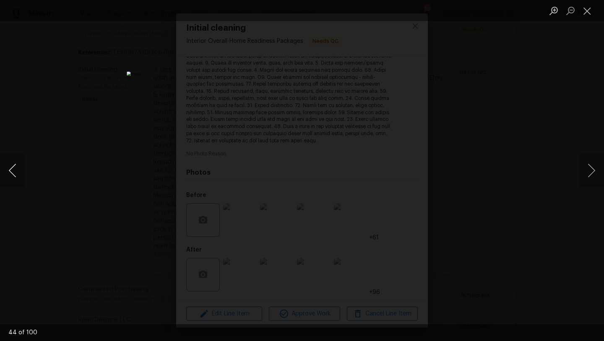
click at [9, 169] on button "Previous image" at bounding box center [12, 171] width 25 height 34
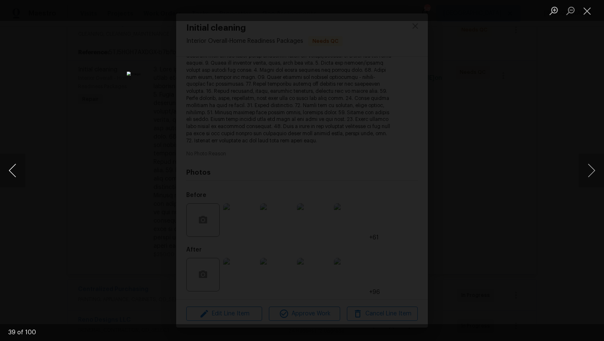
click at [9, 169] on button "Previous image" at bounding box center [12, 171] width 25 height 34
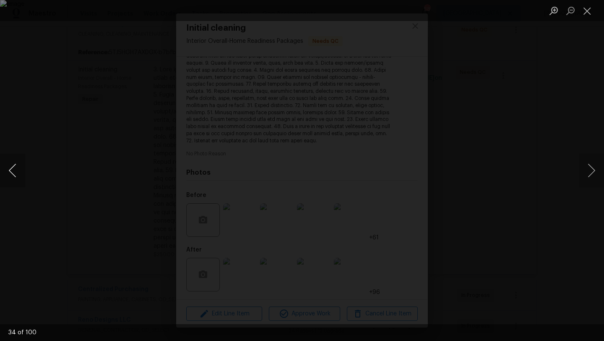
click at [9, 169] on button "Previous image" at bounding box center [12, 171] width 25 height 34
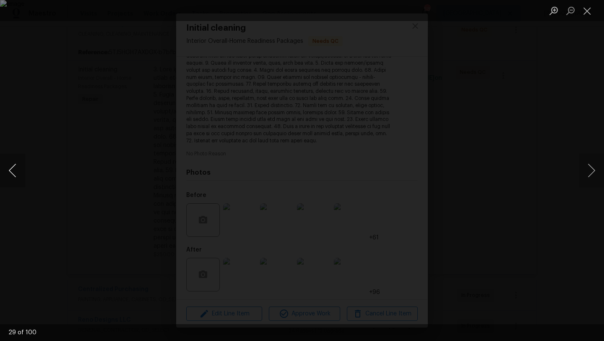
click at [9, 169] on button "Previous image" at bounding box center [12, 171] width 25 height 34
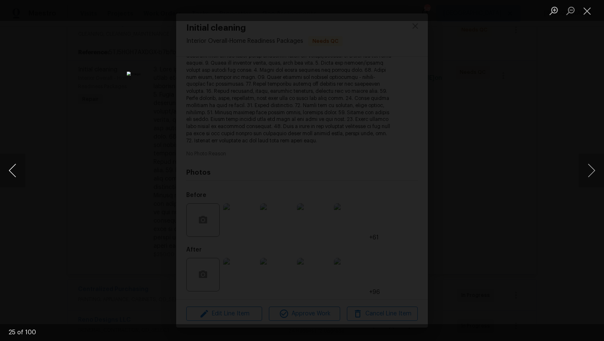
click at [9, 169] on button "Previous image" at bounding box center [12, 171] width 25 height 34
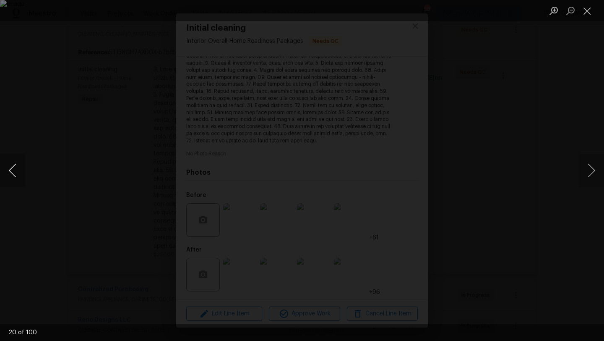
click at [9, 169] on button "Previous image" at bounding box center [12, 171] width 25 height 34
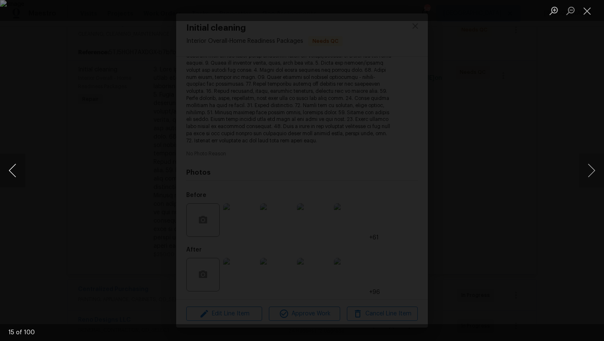
click at [9, 169] on button "Previous image" at bounding box center [12, 171] width 25 height 34
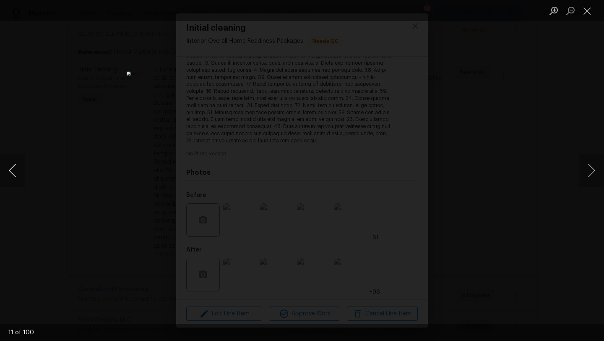
click at [9, 169] on button "Previous image" at bounding box center [12, 171] width 25 height 34
click at [589, 5] on button "Close lightbox" at bounding box center [587, 10] width 17 height 15
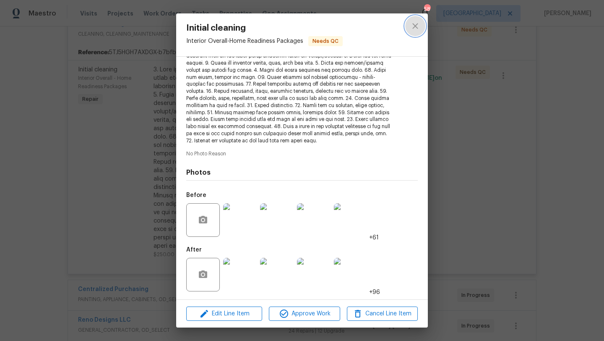
click at [419, 27] on icon "close" at bounding box center [415, 26] width 10 height 10
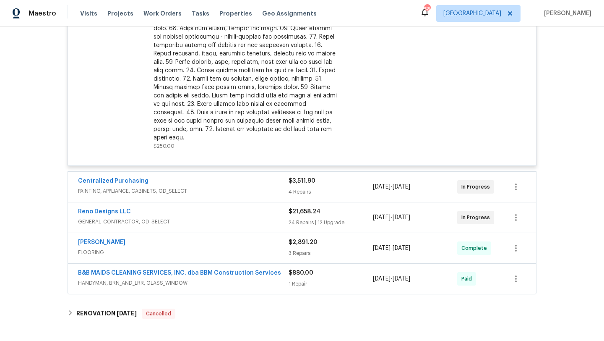
scroll to position [294, 0]
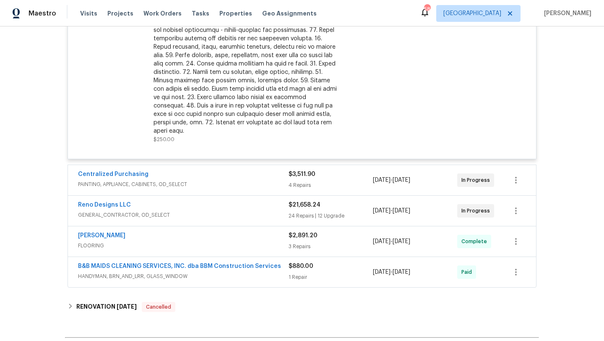
click at [222, 211] on span "GENERAL_CONTRACTOR, OD_SELECT" at bounding box center [183, 215] width 211 height 8
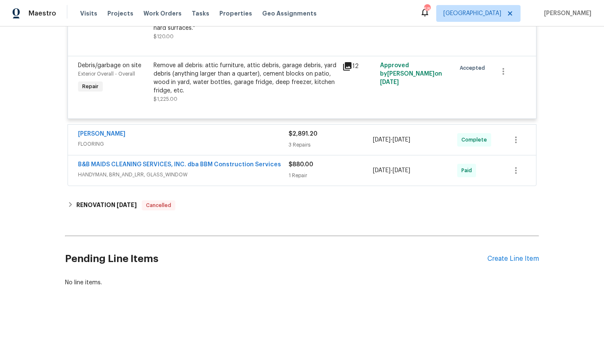
scroll to position [2980, 0]
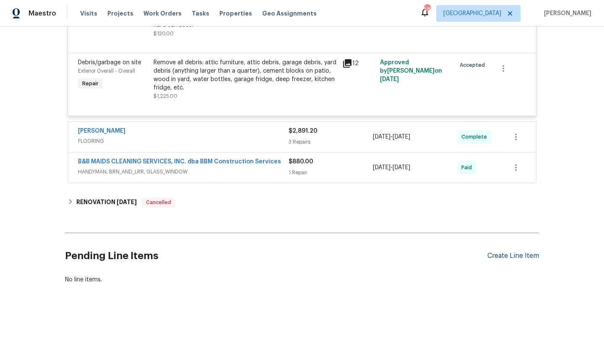
click at [516, 255] on div "Create Line Item" at bounding box center [513, 256] width 52 height 8
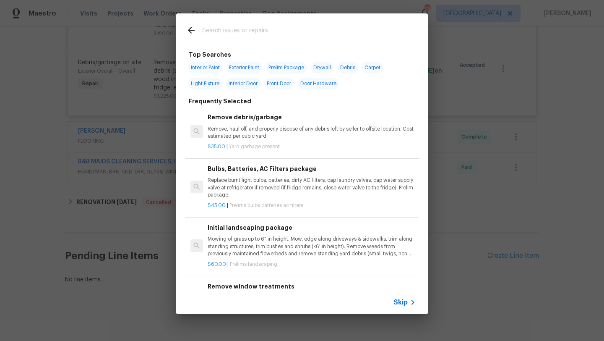
click at [266, 31] on input "text" at bounding box center [291, 31] width 178 height 13
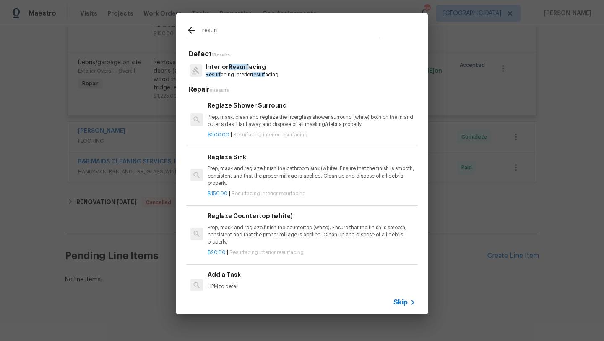
type input "resurf"
click at [230, 279] on h6 "Add a Task" at bounding box center [312, 274] width 208 height 9
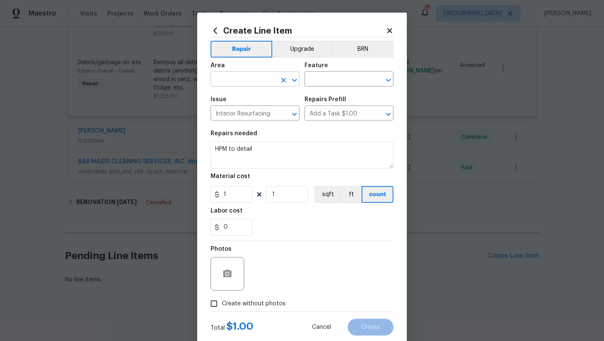
click at [235, 80] on input "text" at bounding box center [243, 79] width 65 height 13
click at [229, 101] on li "Kitchen" at bounding box center [255, 99] width 89 height 14
type input "Kitchen"
click at [354, 80] on input "text" at bounding box center [337, 79] width 65 height 13
type input "b"
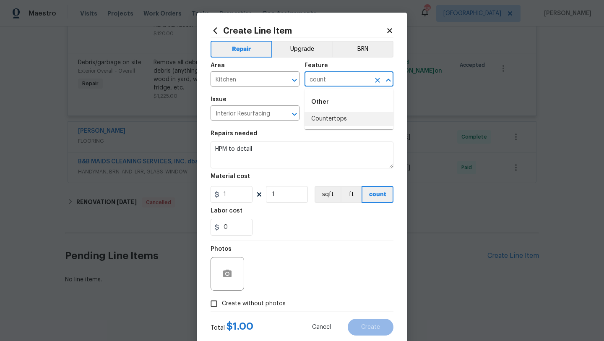
click at [350, 114] on li "Countertops" at bounding box center [349, 119] width 89 height 14
type input "Countertops"
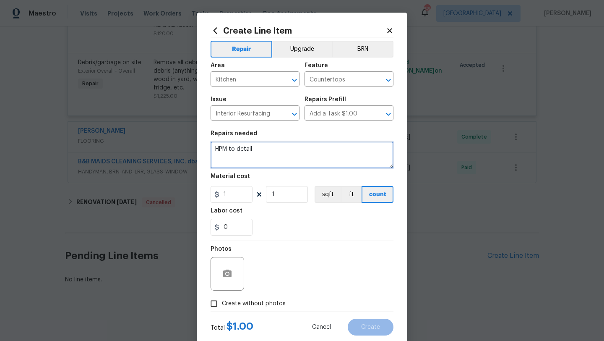
drag, startPoint x: 274, startPoint y: 148, endPoint x: 211, endPoint y: 148, distance: 62.1
click at [211, 148] on textarea "HPM to detail" at bounding box center [302, 154] width 183 height 27
type textarea "Resurface backsplash since new counters don't match at all."
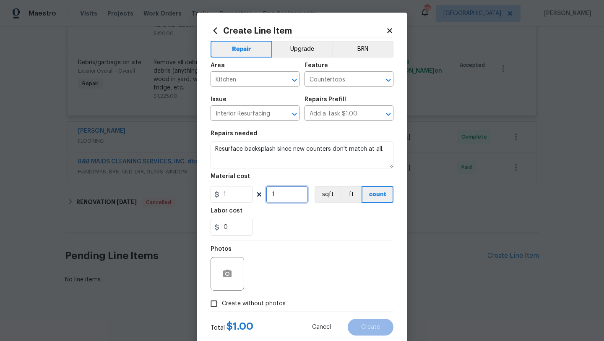
drag, startPoint x: 277, startPoint y: 197, endPoint x: 267, endPoint y: 197, distance: 10.1
click at [267, 197] on input "1" at bounding box center [287, 194] width 42 height 17
type input "200"
click at [277, 302] on span "Create without photos" at bounding box center [254, 303] width 64 height 9
click at [222, 302] on input "Create without photos" at bounding box center [214, 303] width 16 height 16
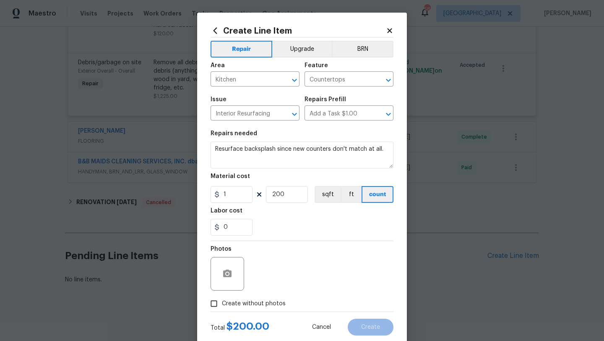
checkbox input "true"
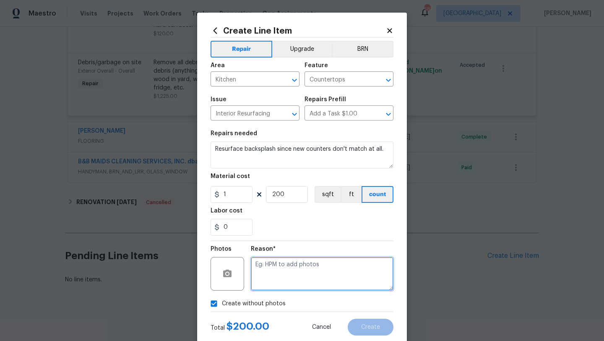
click at [285, 281] on textarea at bounding box center [322, 274] width 143 height 34
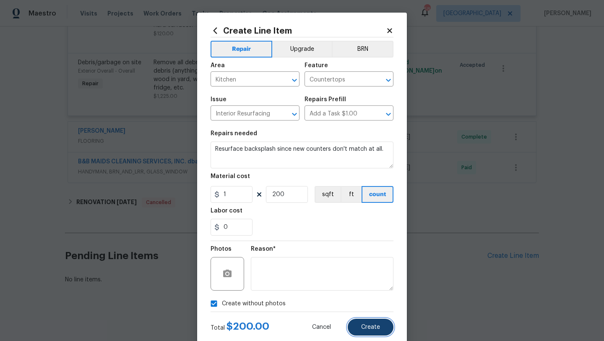
click at [383, 324] on button "Create" at bounding box center [371, 326] width 46 height 17
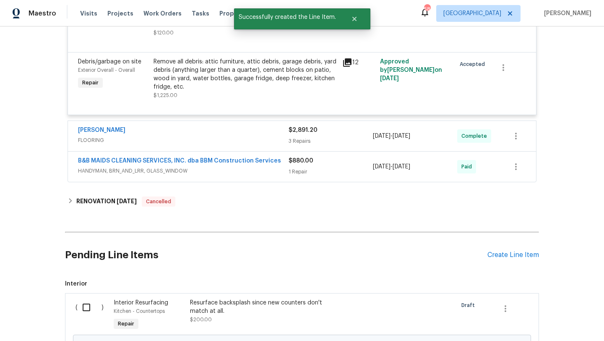
click at [194, 318] on span "$200.00" at bounding box center [201, 319] width 22 height 5
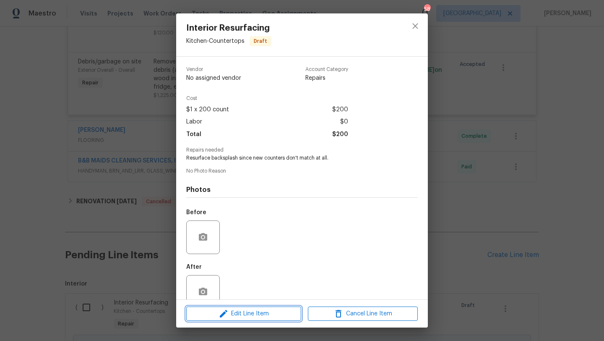
click at [243, 316] on span "Edit Line Item" at bounding box center [244, 313] width 110 height 10
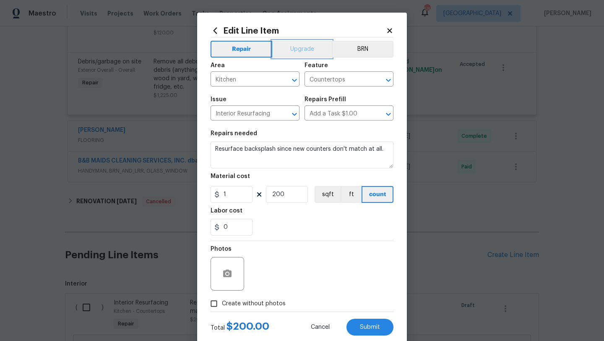
click at [308, 49] on button "Upgrade" at bounding box center [302, 49] width 60 height 17
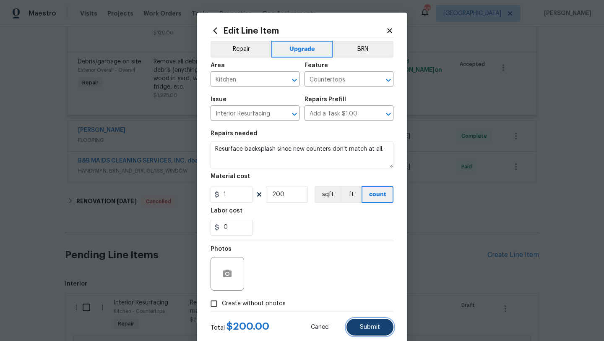
click at [374, 327] on span "Submit" at bounding box center [370, 327] width 20 height 6
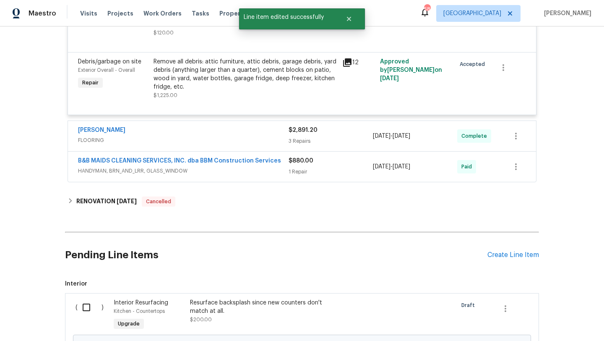
click at [89, 307] on input "checkbox" at bounding box center [90, 307] width 24 height 18
checkbox input "true"
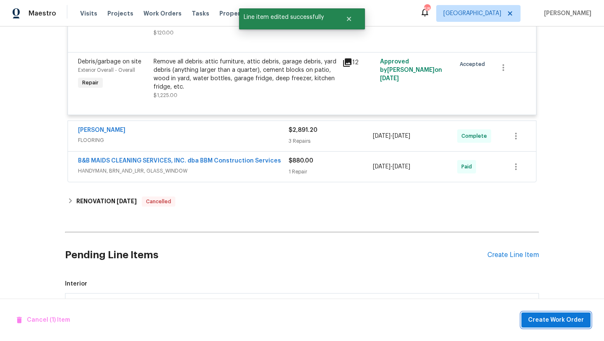
click at [545, 320] on span "Create Work Order" at bounding box center [556, 320] width 56 height 10
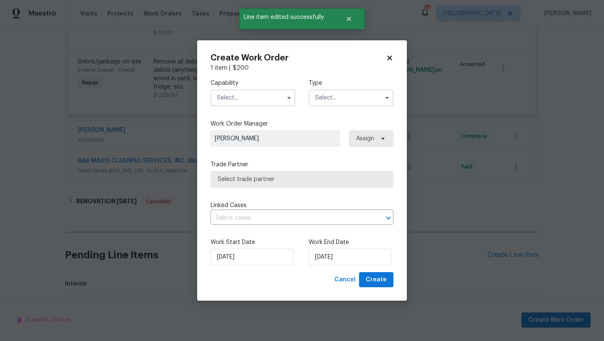
click at [275, 117] on div "Capability Type Work Order Manager Brad Limes Assign Trade Partner Select trade…" at bounding box center [302, 172] width 183 height 200
click at [266, 91] on input "text" at bounding box center [253, 97] width 85 height 17
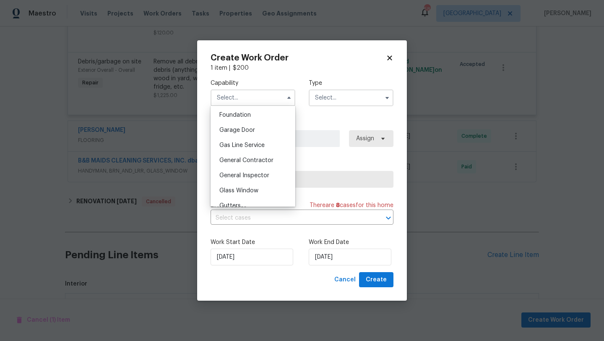
scroll to position [357, 0]
click at [267, 158] on span "General Contractor" at bounding box center [246, 159] width 54 height 6
type input "General Contractor"
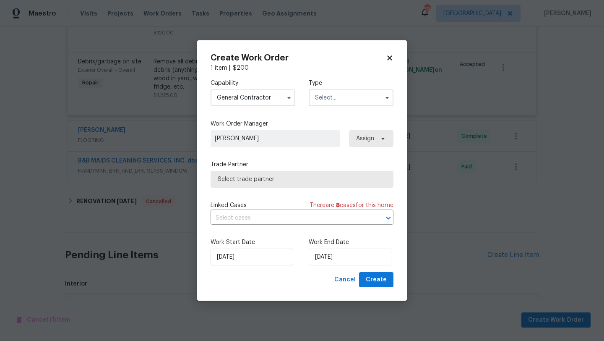
click at [326, 99] on input "text" at bounding box center [351, 97] width 85 height 17
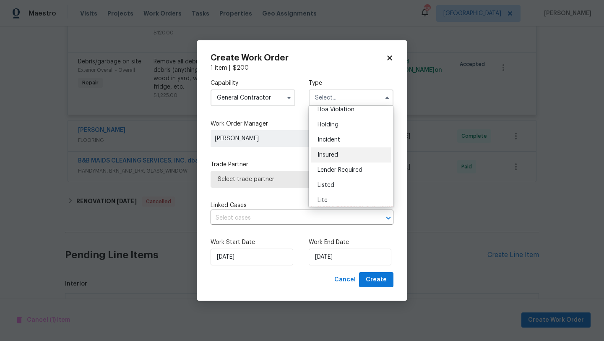
scroll to position [22, 0]
click at [349, 179] on div "Listed" at bounding box center [351, 183] width 81 height 15
type input "Listed"
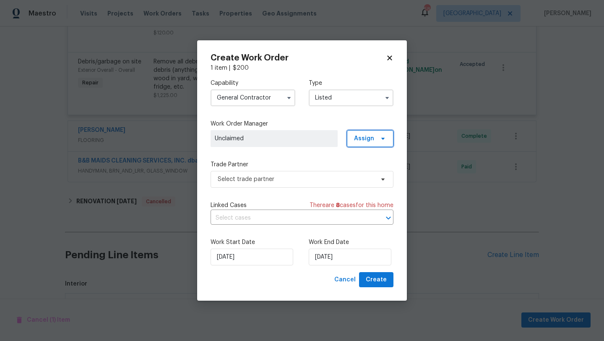
click at [355, 136] on span "Assign" at bounding box center [364, 138] width 20 height 8
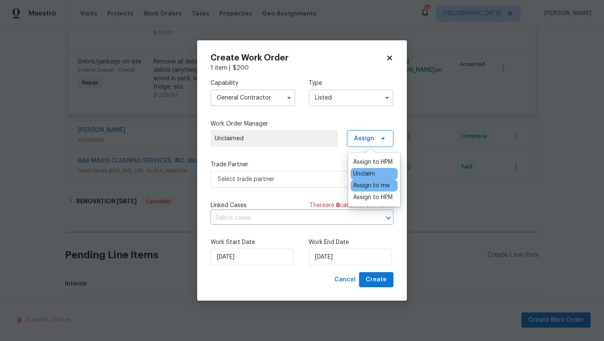
click at [360, 186] on div "Assign to me" at bounding box center [371, 185] width 36 height 8
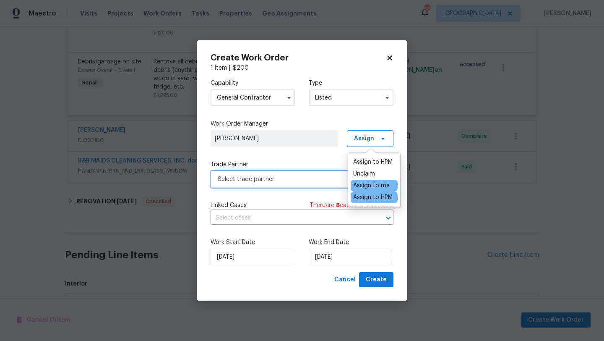
click at [332, 180] on span "Select trade partner" at bounding box center [296, 179] width 156 height 8
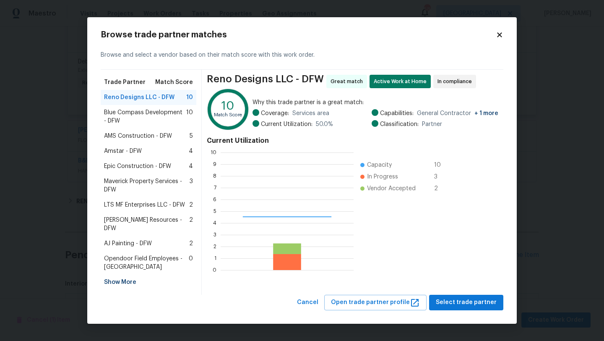
scroll to position [117, 133]
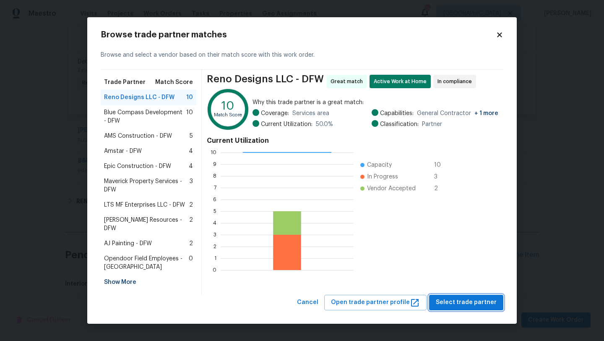
click at [455, 297] on span "Select trade partner" at bounding box center [466, 302] width 61 height 10
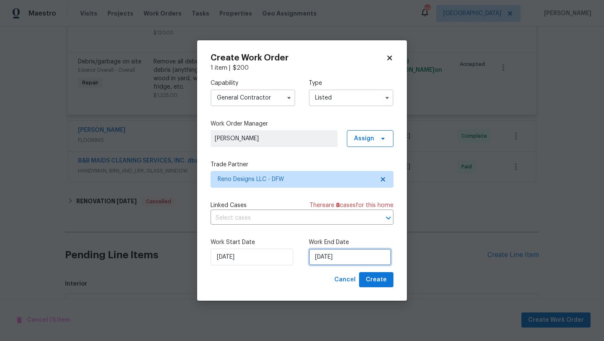
click at [346, 257] on input "[DATE]" at bounding box center [350, 256] width 83 height 17
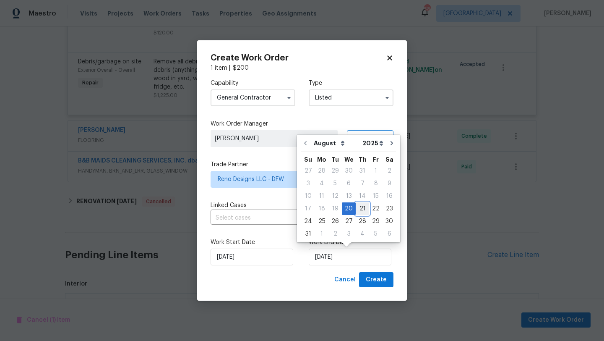
click at [360, 209] on div "21" at bounding box center [362, 209] width 13 height 12
type input "[DATE]"
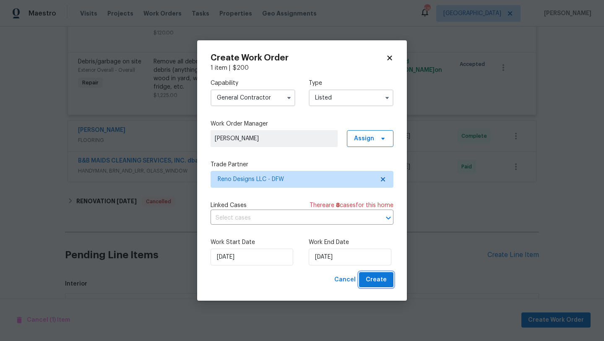
click at [377, 280] on span "Create" at bounding box center [376, 279] width 21 height 10
checkbox input "false"
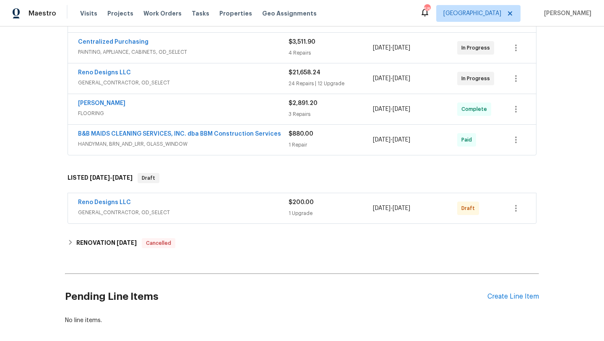
scroll to position [226, 0]
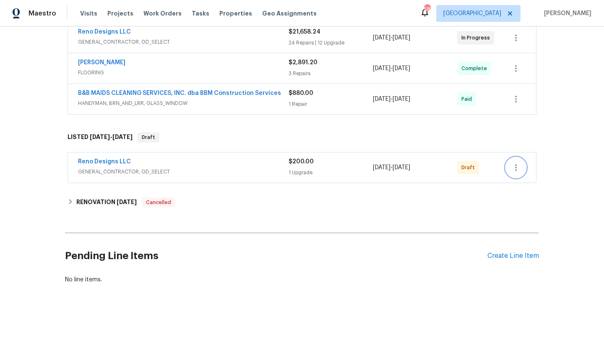
click at [514, 168] on icon "button" at bounding box center [516, 167] width 10 height 10
click at [519, 168] on li "Send to Vendor" at bounding box center [551, 168] width 91 height 14
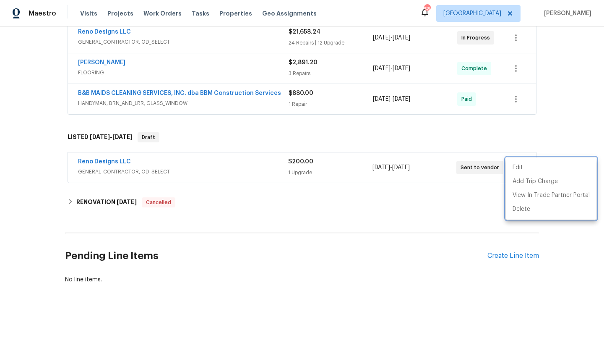
click at [121, 159] on div at bounding box center [302, 170] width 604 height 341
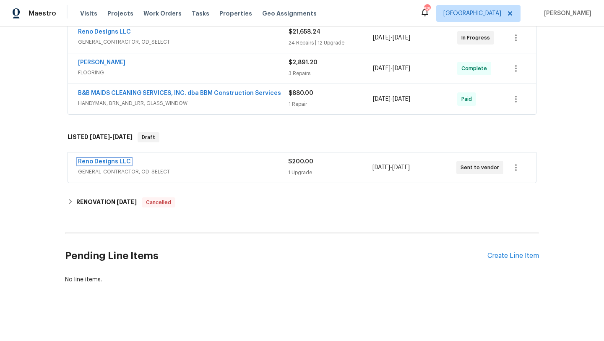
click at [121, 159] on link "Reno Designs LLC" at bounding box center [104, 162] width 53 height 6
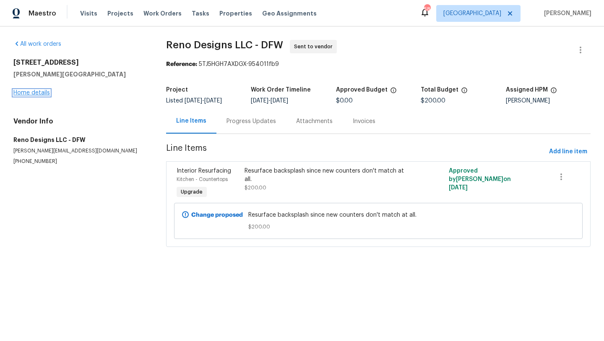
click at [39, 94] on link "Home details" at bounding box center [31, 93] width 36 height 6
